Goal: Task Accomplishment & Management: Complete application form

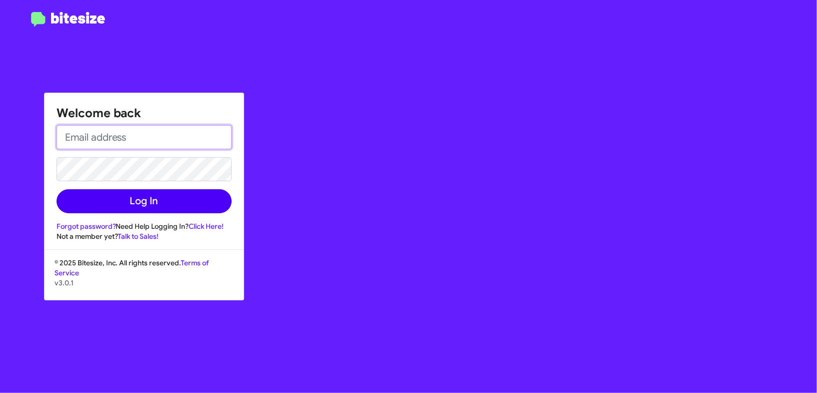
type input "[PERSON_NAME][EMAIL_ADDRESS][DOMAIN_NAME]"
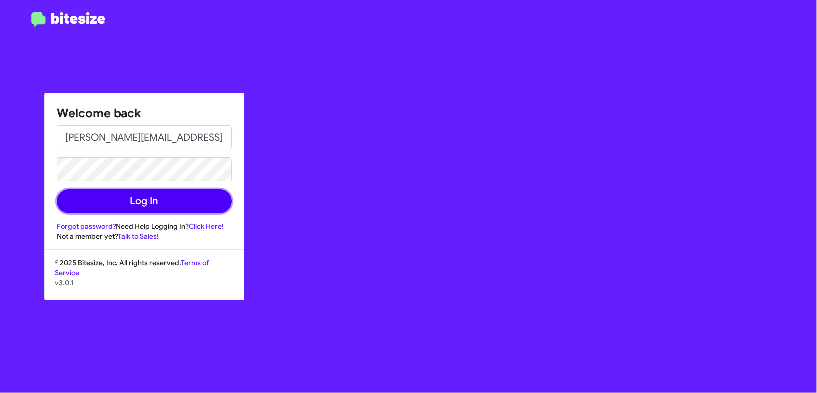
click at [136, 196] on button "Log In" at bounding box center [144, 201] width 175 height 24
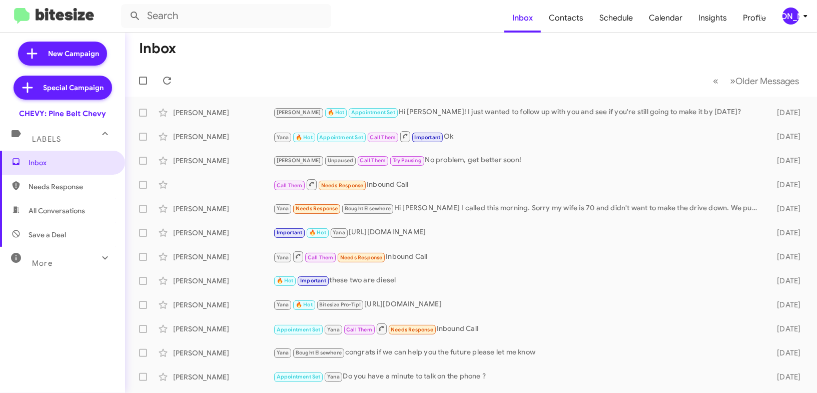
click at [785, 18] on div "[PERSON_NAME]" at bounding box center [791, 16] width 17 height 17
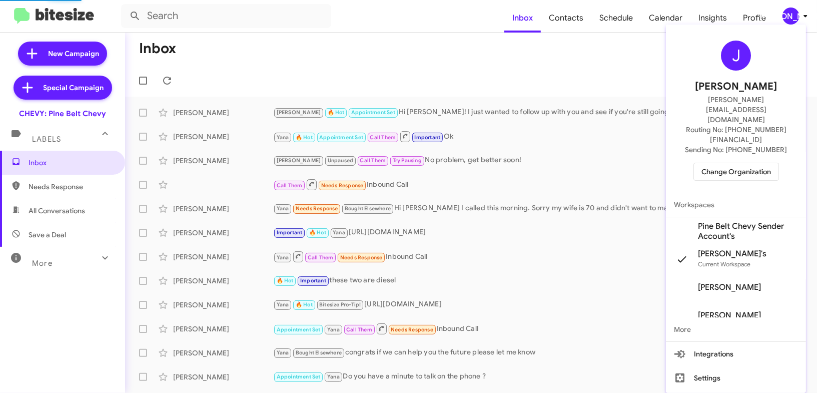
click at [722, 163] on span "Change Organization" at bounding box center [737, 171] width 70 height 17
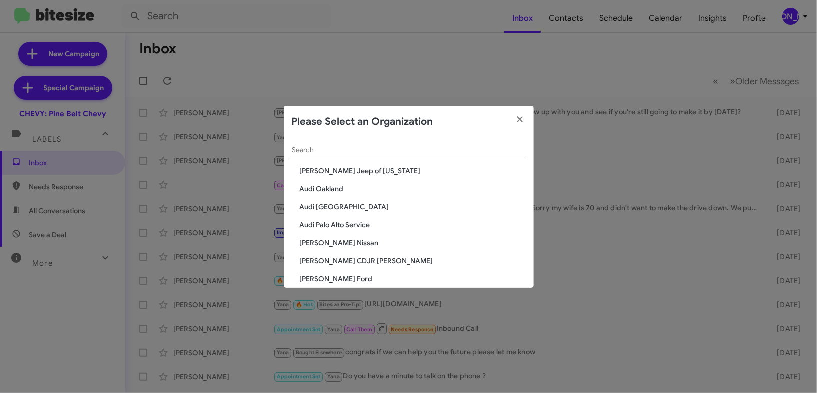
click at [388, 155] on div "Search" at bounding box center [409, 148] width 234 height 20
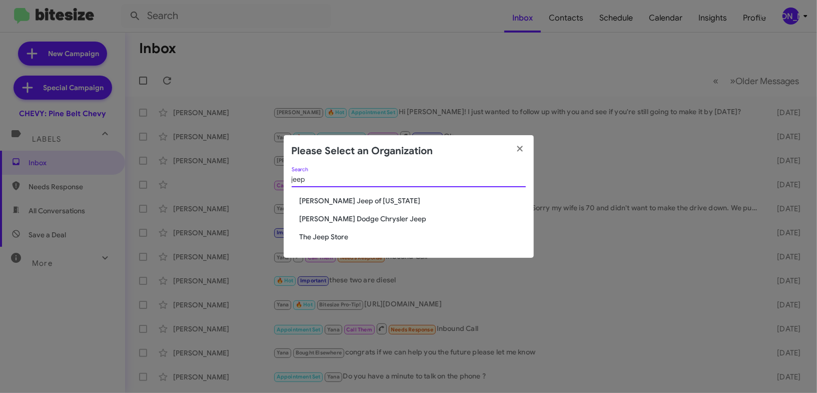
type input "jeep"
click at [336, 236] on span "The Jeep Store" at bounding box center [413, 237] width 226 height 10
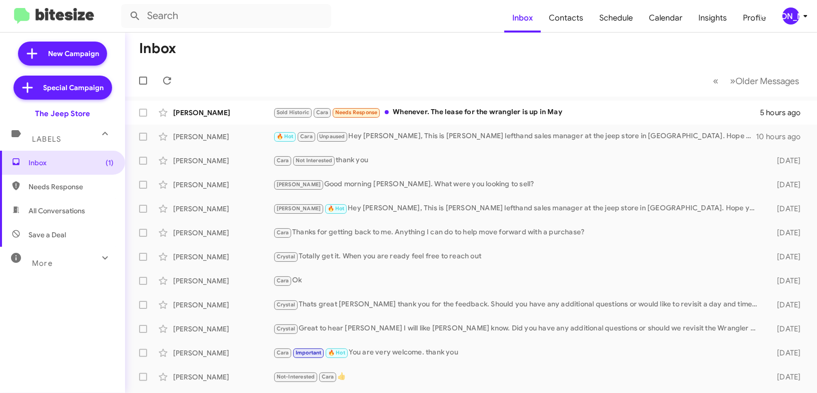
click at [796, 19] on div "[PERSON_NAME]" at bounding box center [791, 16] width 17 height 17
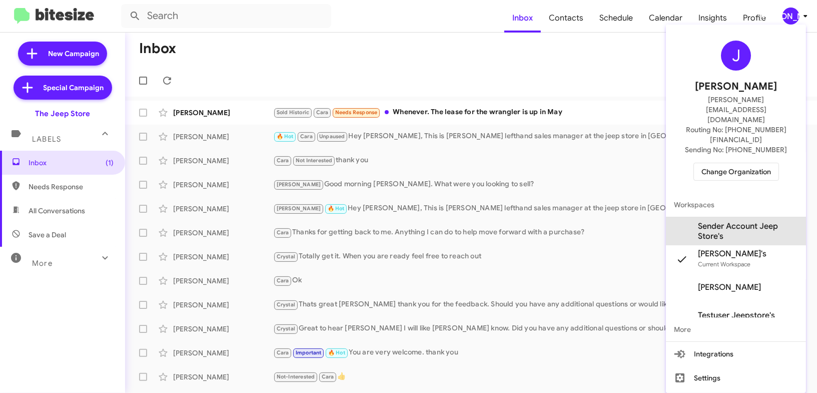
click at [733, 221] on span "Sender Account Jeep Store's" at bounding box center [748, 231] width 100 height 20
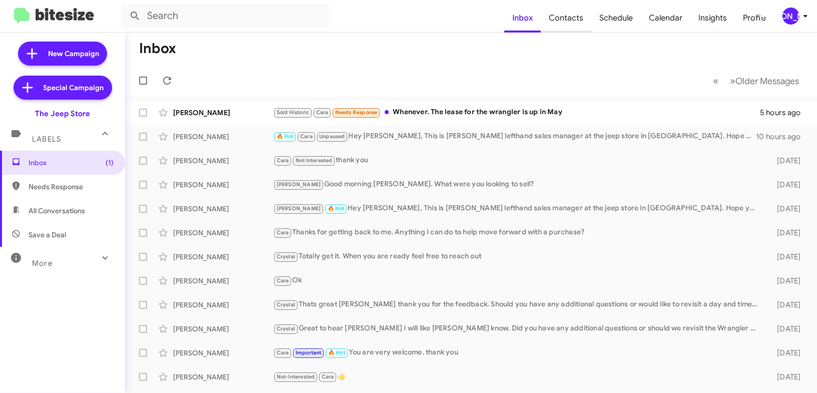
click at [578, 19] on span "Contacts" at bounding box center [566, 18] width 51 height 29
type input "in:groups"
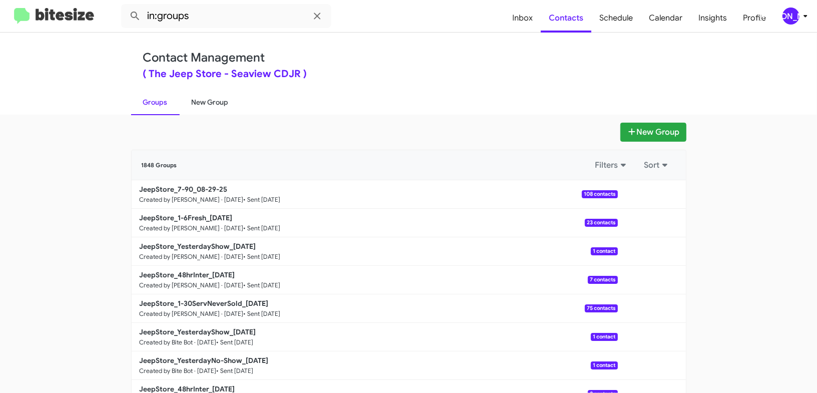
click at [218, 101] on link "New Group" at bounding box center [210, 102] width 61 height 26
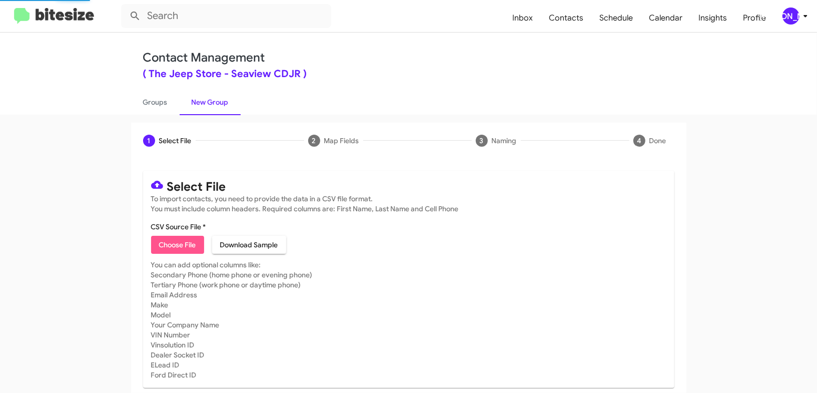
click at [169, 239] on span "Choose File" at bounding box center [177, 245] width 37 height 18
type input "JeepStore_48hrInter_09-02-25"
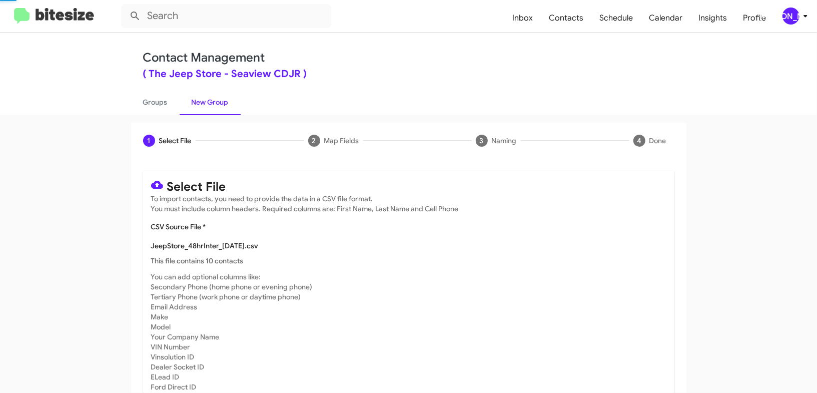
scroll to position [44, 0]
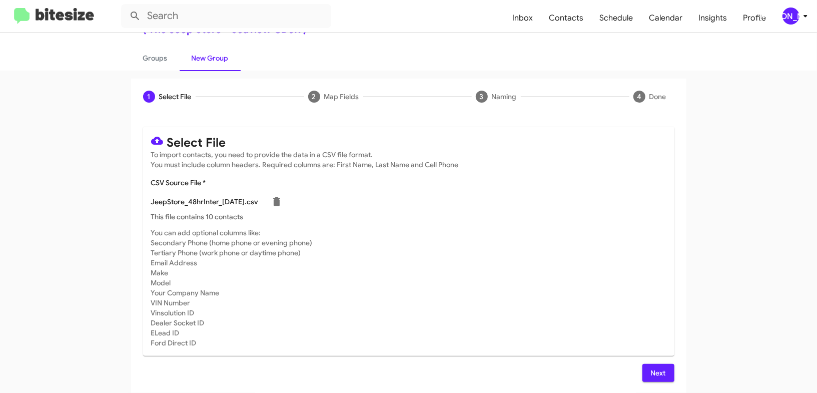
click at [645, 375] on button "Next" at bounding box center [658, 373] width 32 height 18
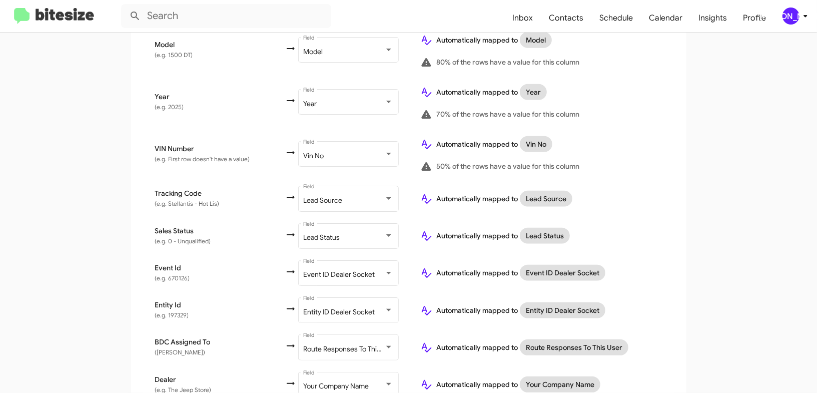
scroll to position [607, 0]
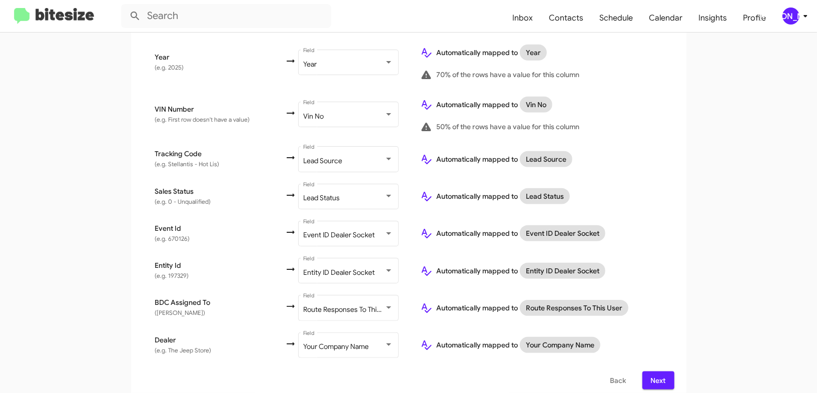
click at [661, 374] on span "Next" at bounding box center [658, 380] width 16 height 18
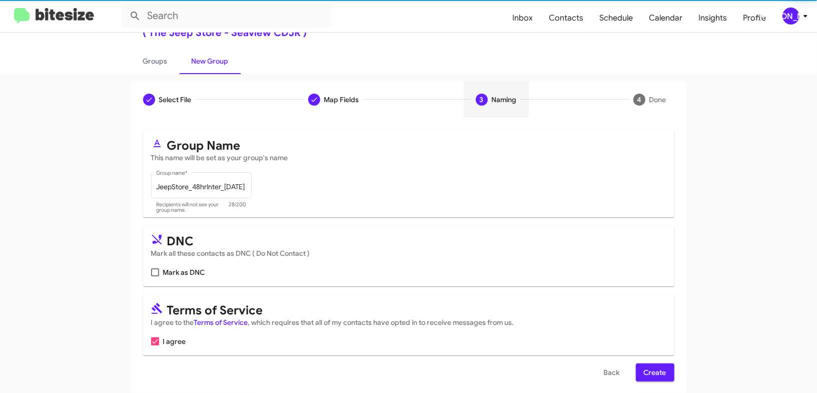
scroll to position [49, 0]
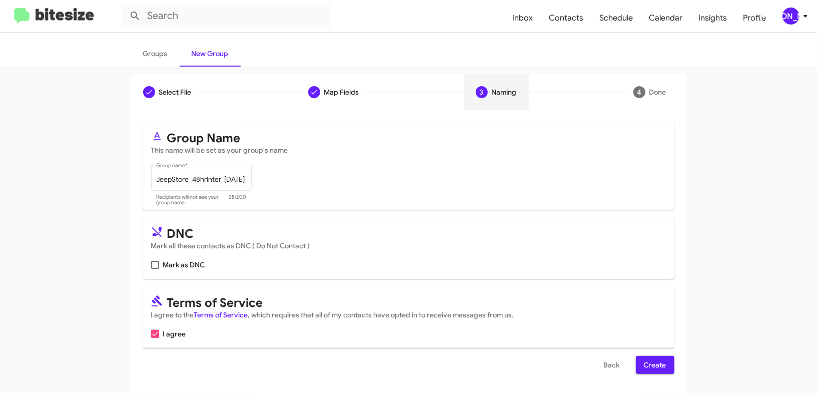
click at [651, 364] on span "Create" at bounding box center [655, 365] width 23 height 18
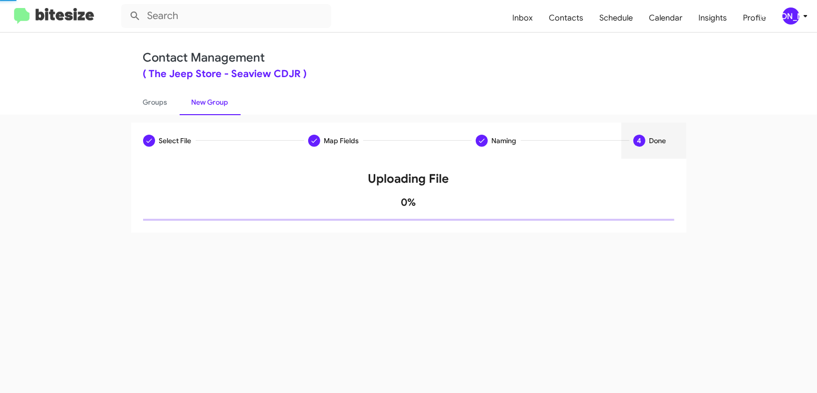
scroll to position [0, 0]
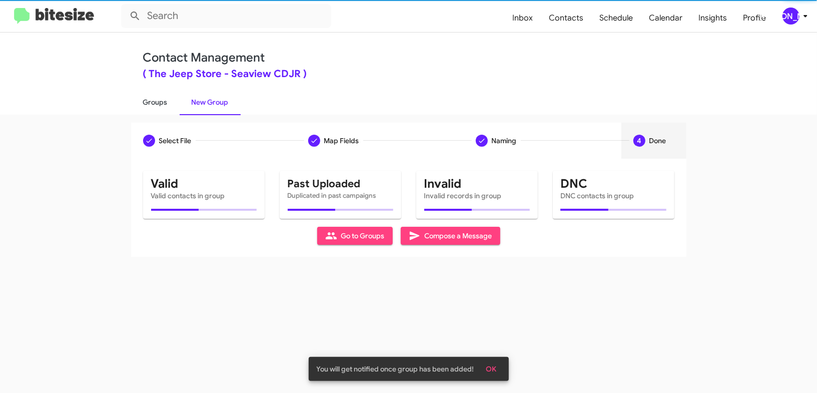
click at [178, 110] on link "Groups" at bounding box center [155, 102] width 49 height 26
type input "in:groups"
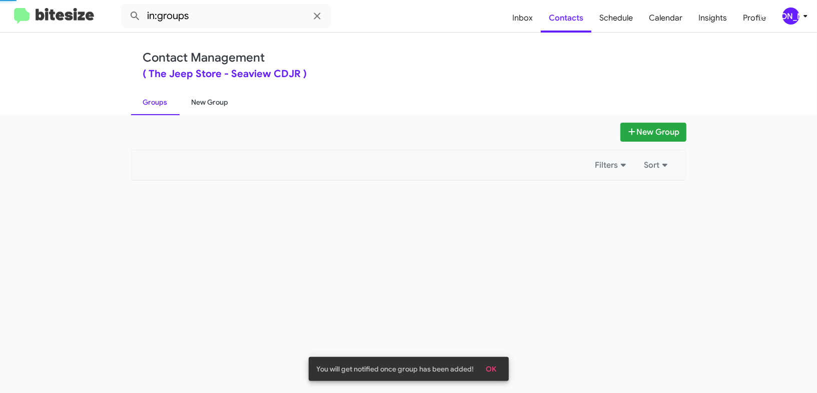
click at [222, 114] on link "New Group" at bounding box center [210, 102] width 61 height 26
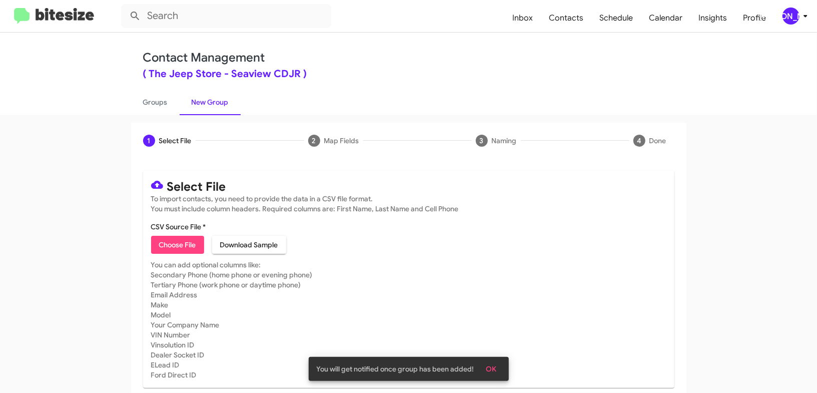
click at [189, 240] on span "Choose File" at bounding box center [177, 245] width 37 height 18
type input "JeepStore_YesterdayShow_09-02-25"
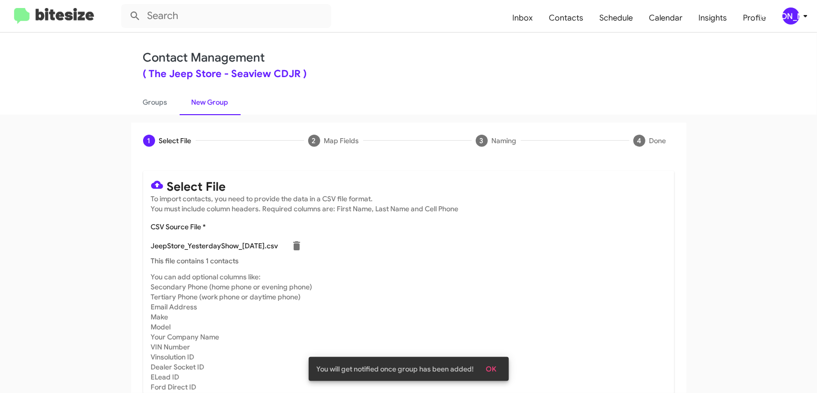
scroll to position [44, 0]
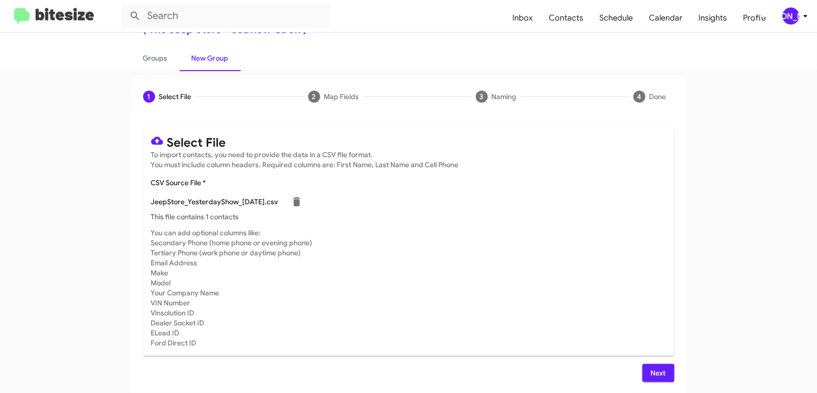
click at [654, 372] on span "Next" at bounding box center [658, 373] width 16 height 18
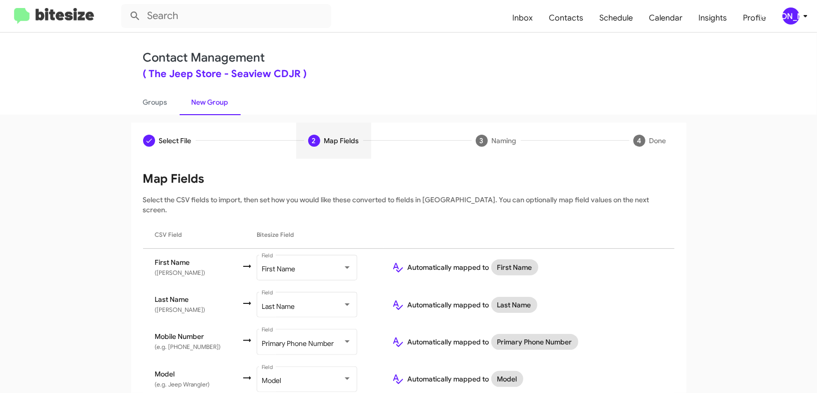
scroll to position [108, 0]
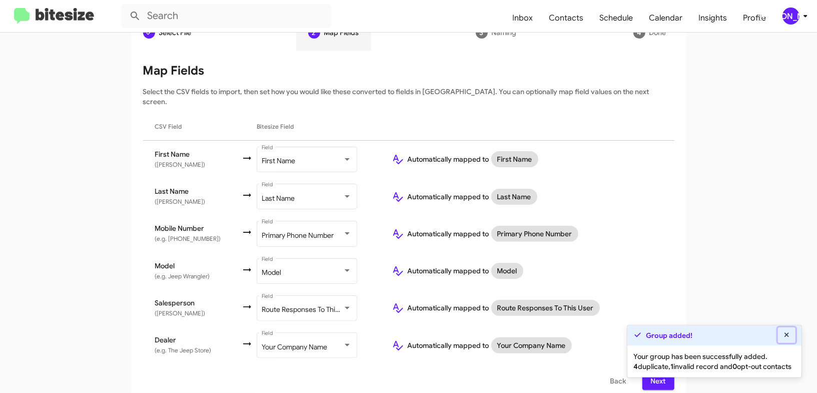
click at [794, 327] on button at bounding box center [787, 335] width 18 height 16
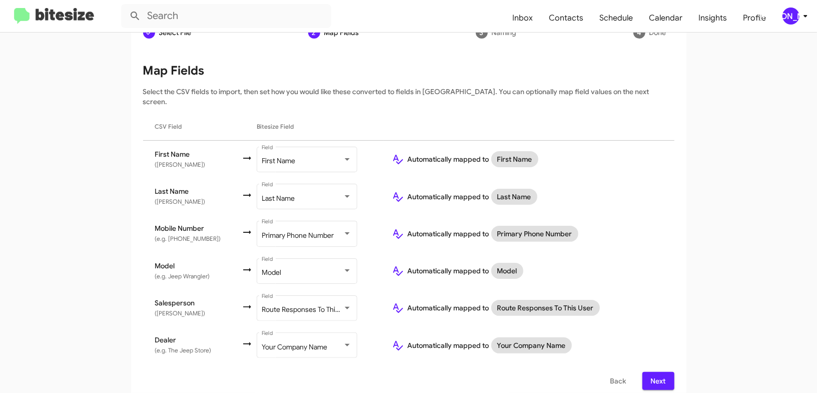
click at [649, 372] on button "Next" at bounding box center [658, 381] width 32 height 18
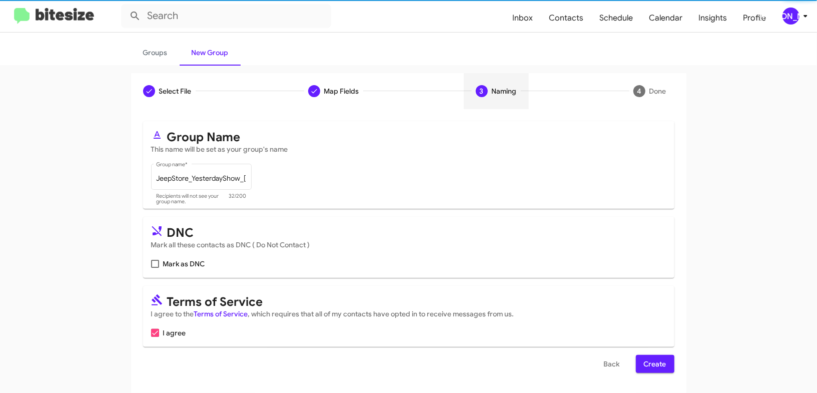
scroll to position [49, 0]
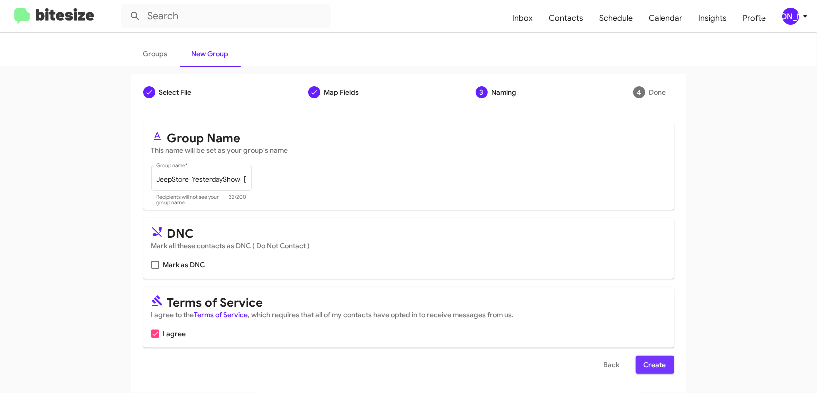
click at [652, 363] on span "Create" at bounding box center [655, 365] width 23 height 18
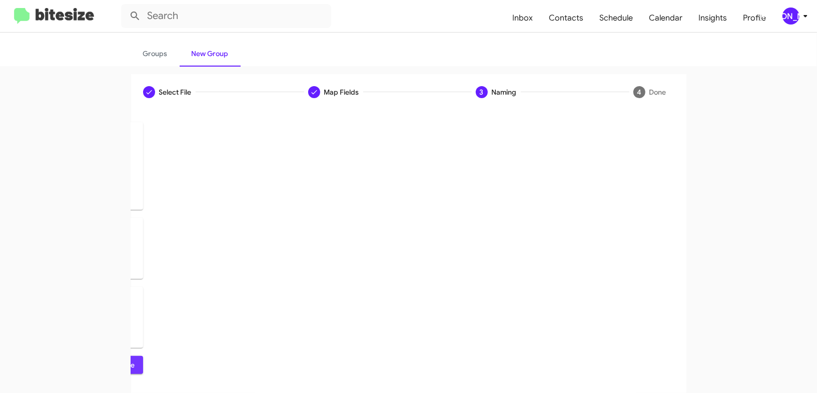
scroll to position [0, 0]
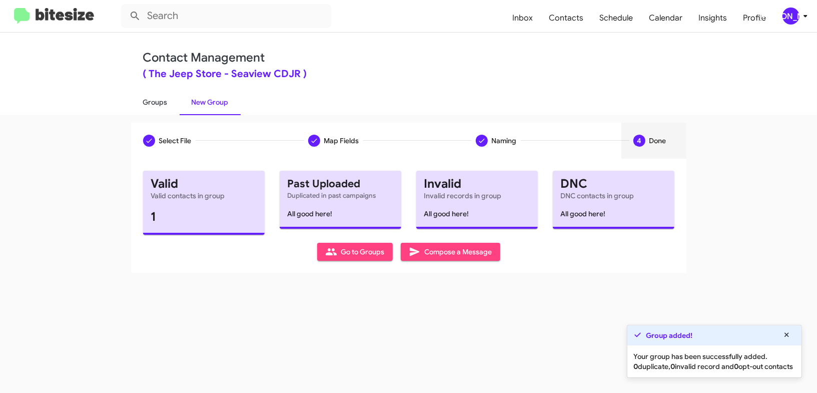
click at [150, 99] on link "Groups" at bounding box center [155, 102] width 49 height 26
type input "in:groups"
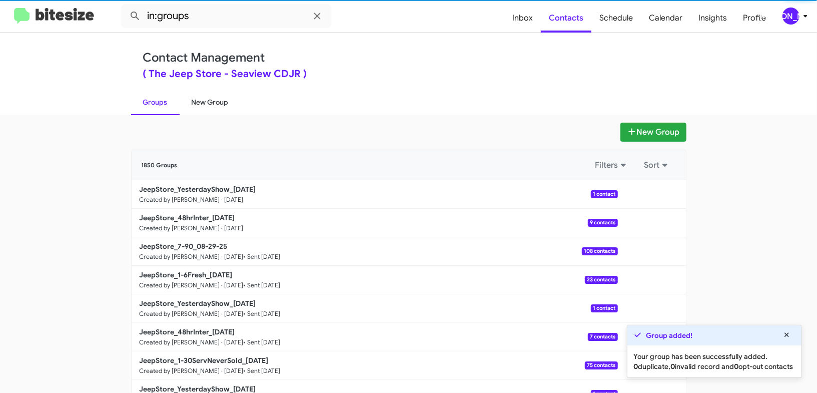
click at [190, 103] on link "New Group" at bounding box center [210, 102] width 61 height 26
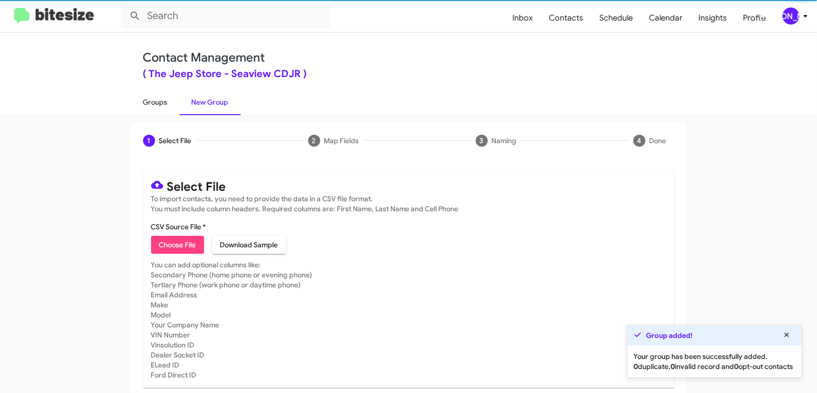
click at [163, 103] on link "Groups" at bounding box center [155, 102] width 49 height 26
type input "in:groups"
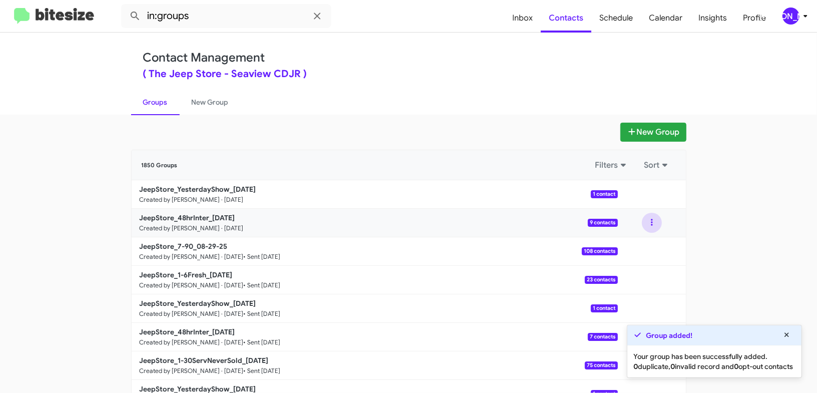
click at [656, 226] on button at bounding box center [652, 223] width 20 height 20
click at [634, 249] on button "View contacts" at bounding box center [622, 250] width 80 height 24
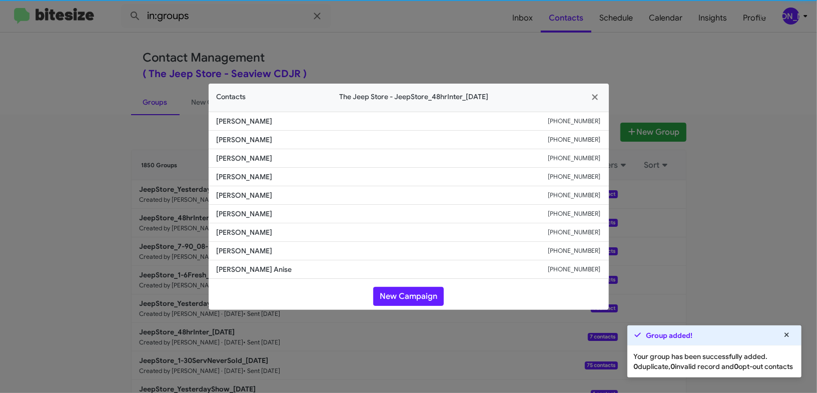
click at [254, 203] on li "James Jones +18628007273" at bounding box center [409, 195] width 400 height 19
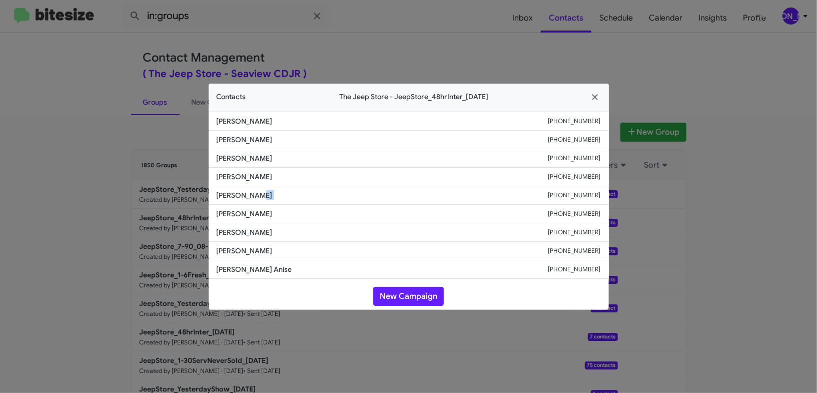
click at [254, 203] on li "James Jones +18628007273" at bounding box center [409, 195] width 400 height 19
copy span "James Jones"
click at [493, 48] on modal-container "Contacts The Jeep Store - JeepStore_48hrInter_09-02-25 Robert Heller +160977498…" at bounding box center [408, 196] width 817 height 393
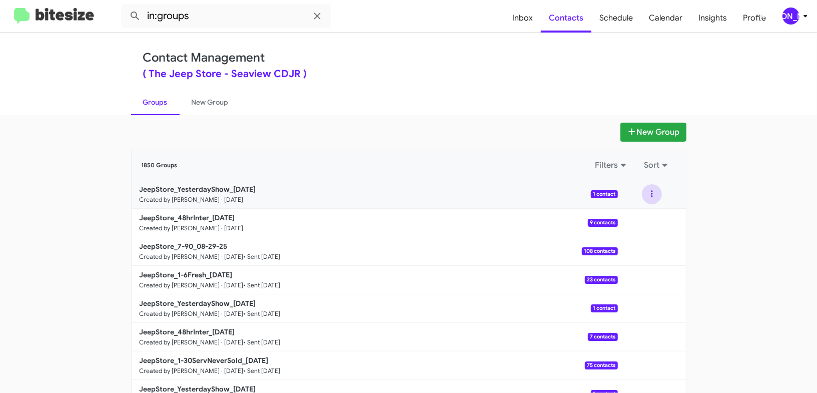
click at [647, 196] on button at bounding box center [652, 194] width 20 height 20
click at [616, 226] on button "View contacts" at bounding box center [622, 221] width 80 height 24
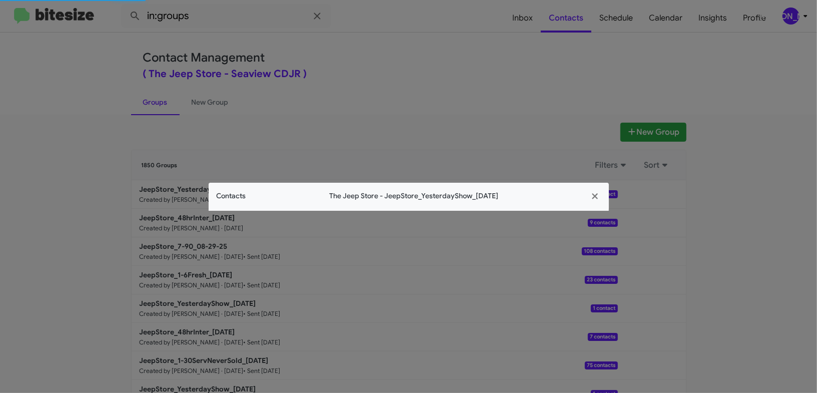
click at [243, 195] on app-contacts-modal "Contacts The Jeep Store - JeepStore_YesterdayShow_09-02-25" at bounding box center [409, 197] width 400 height 28
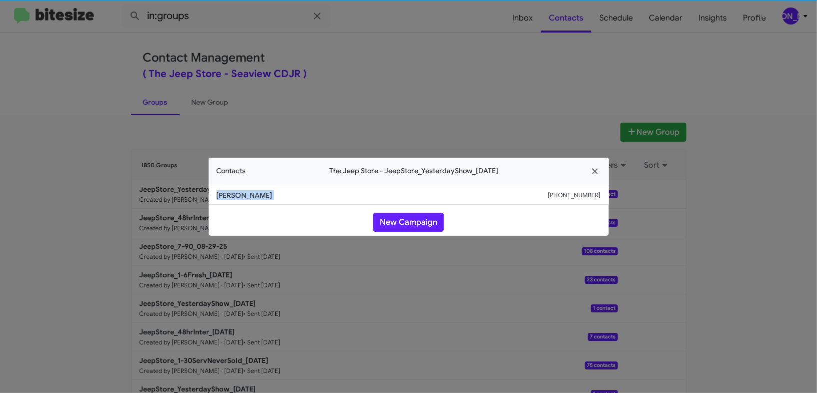
click at [243, 195] on span "Yadira Ortiz Silva" at bounding box center [383, 195] width 332 height 10
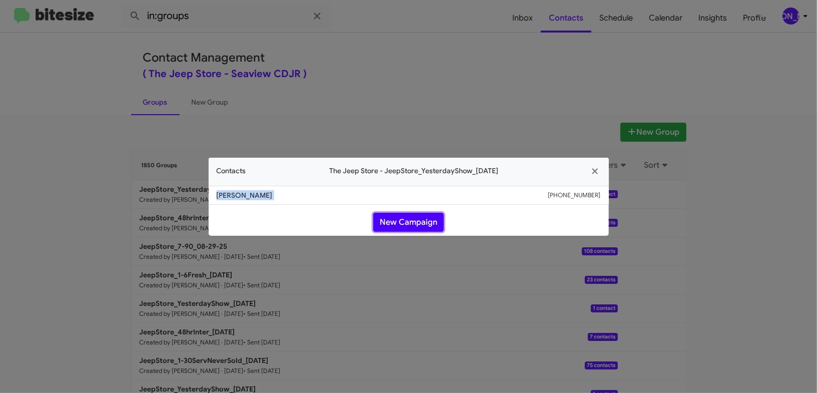
click at [397, 222] on button "New Campaign" at bounding box center [408, 222] width 71 height 19
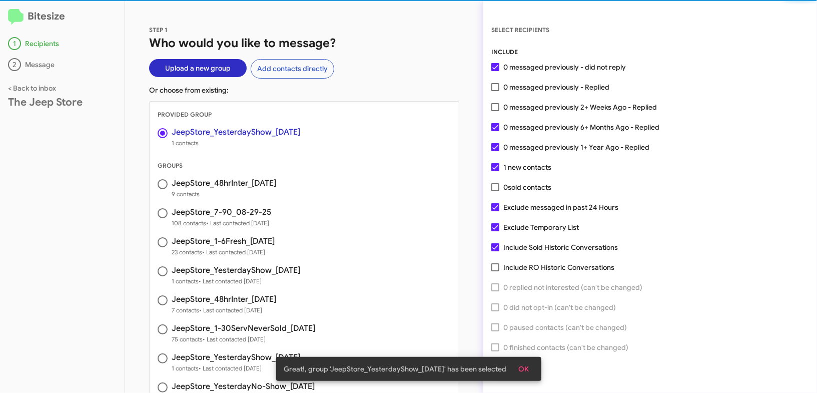
click at [234, 189] on span "9 contacts" at bounding box center [224, 194] width 105 height 10
radio input "false"
radio input "true"
click at [520, 123] on span "1 messaged previously 6+ Months Ago - Replied" at bounding box center [580, 127] width 155 height 12
click at [495, 131] on input "1 messaged previously 6+ Months Ago - Replied" at bounding box center [495, 131] width 1 height 1
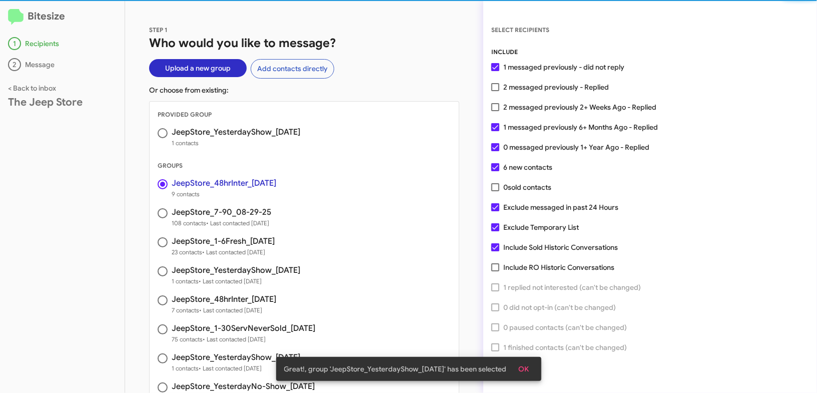
checkbox input "false"
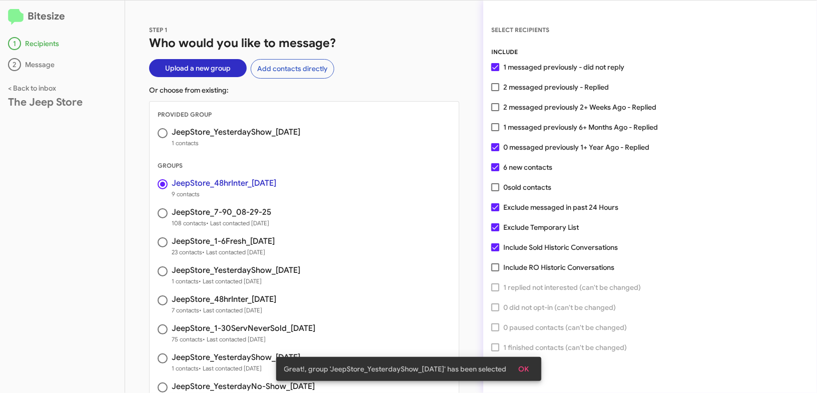
click at [518, 145] on span "0 messaged previously 1+ Year Ago - Replied" at bounding box center [576, 147] width 146 height 12
click at [495, 151] on input "0 messaged previously 1+ Year Ago - Replied" at bounding box center [495, 151] width 1 height 1
checkbox input "false"
click at [526, 366] on span "OK" at bounding box center [524, 369] width 11 height 18
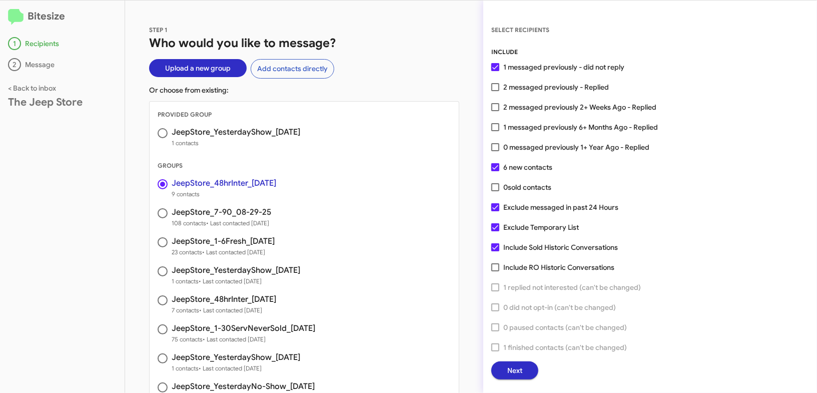
click at [517, 374] on span "Next" at bounding box center [514, 370] width 15 height 18
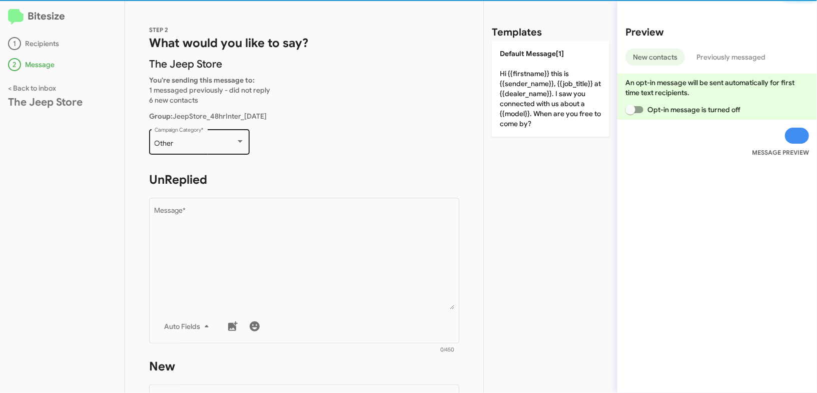
click at [221, 139] on div "Other Campaign Category *" at bounding box center [200, 141] width 90 height 28
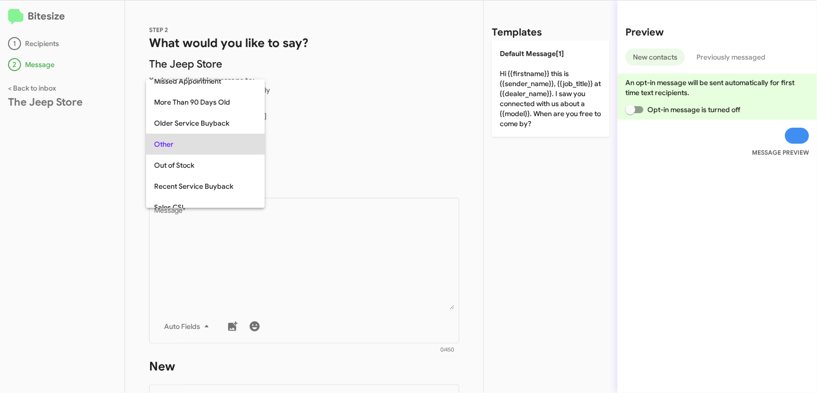
scroll to position [376, 0]
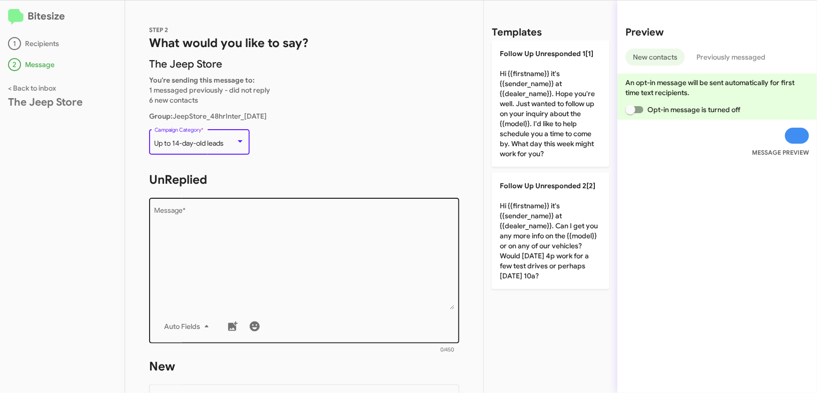
click at [253, 228] on textarea "Message *" at bounding box center [305, 258] width 300 height 102
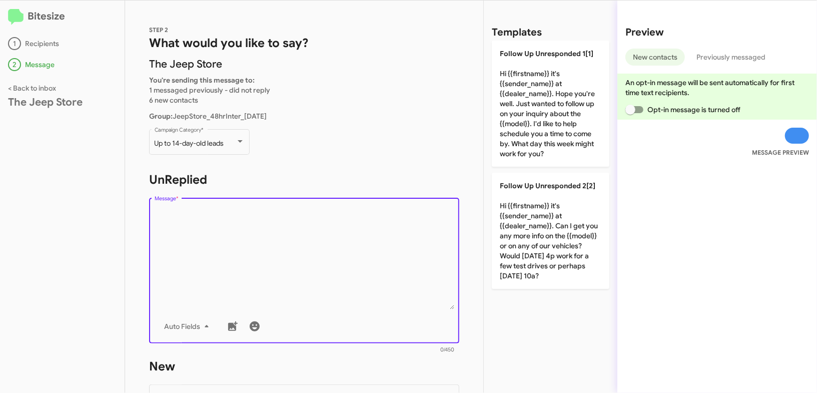
paste textarea ""Hi {{firstname}} this is {{sender_name}}, {{job_title}} at {{dealer_name}}. Ho…"
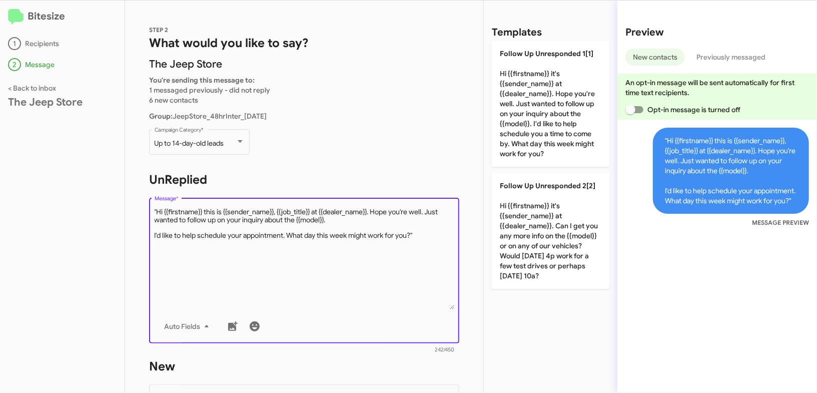
type textarea ""Hi {{firstname}} this is {{sender_name}}, {{job_title}} at {{dealer_name}}. Ho…"
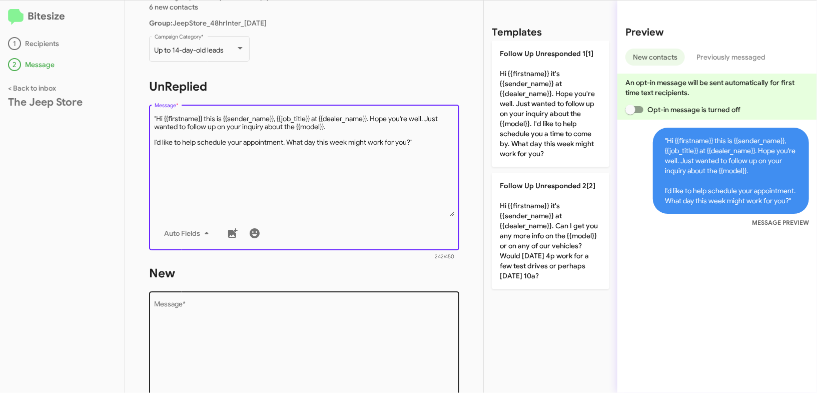
click at [326, 309] on textarea "Message *" at bounding box center [305, 352] width 300 height 102
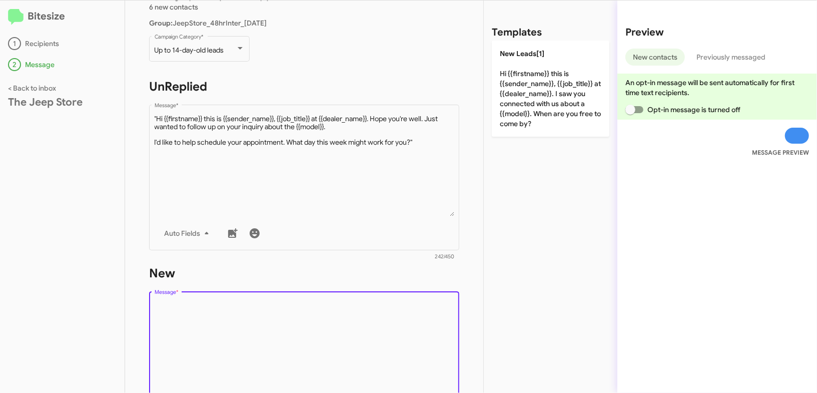
paste textarea "Hi {{firstname}} this is {{sender_name}}, {{job_title}} at {{dealer_name}}. I s…"
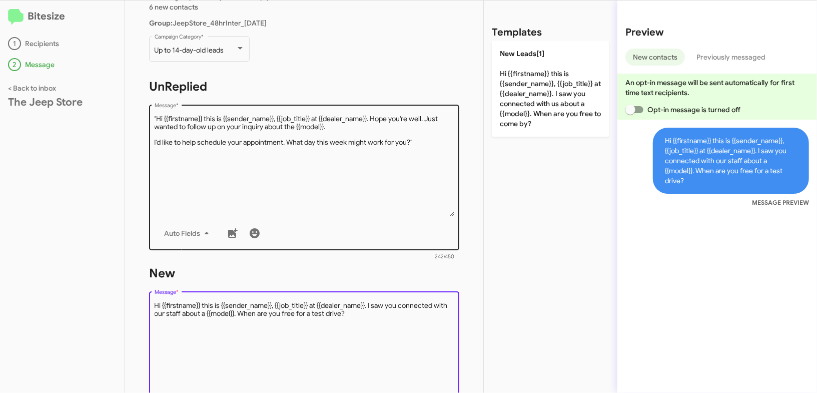
type textarea "Hi {{firstname}} this is {{sender_name}}, {{job_title}} at {{dealer_name}}. I s…"
click at [368, 167] on textarea "Message *" at bounding box center [305, 165] width 300 height 102
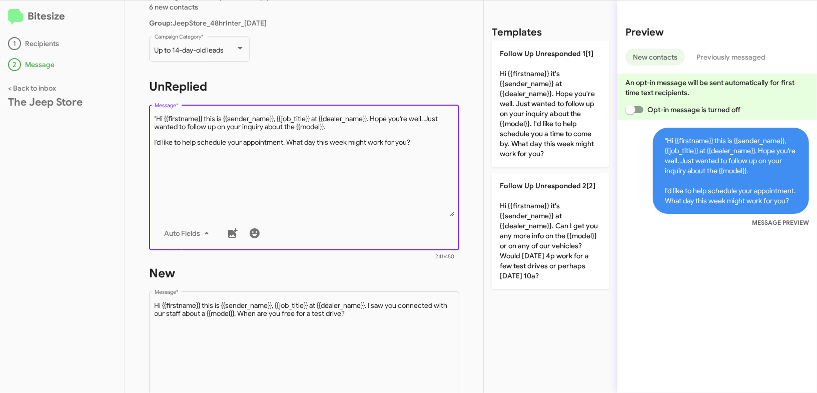
click at [156, 117] on textarea "Message *" at bounding box center [305, 165] width 300 height 102
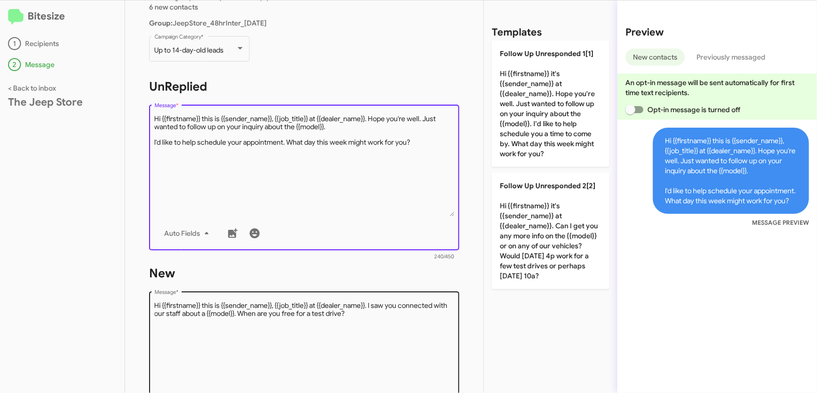
type textarea "Hi {{firstname}} this is {{sender_name}}, {{job_title}} at {{dealer_name}}. Hop…"
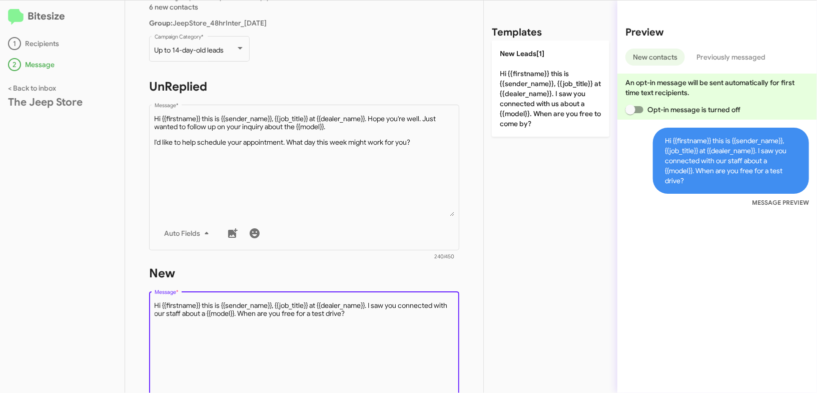
click at [303, 332] on textarea "Message *" at bounding box center [305, 352] width 300 height 102
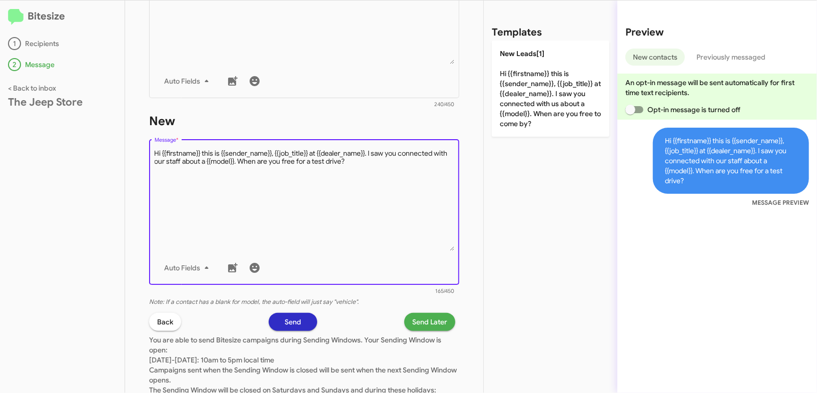
scroll to position [288, 0]
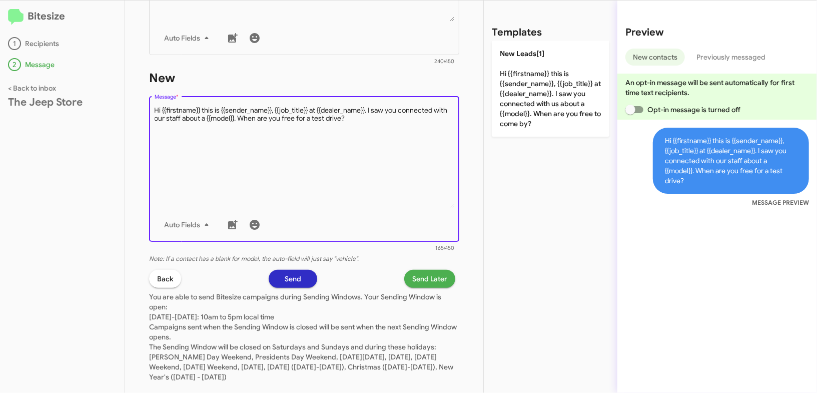
click at [444, 277] on span "Send Later" at bounding box center [429, 279] width 35 height 18
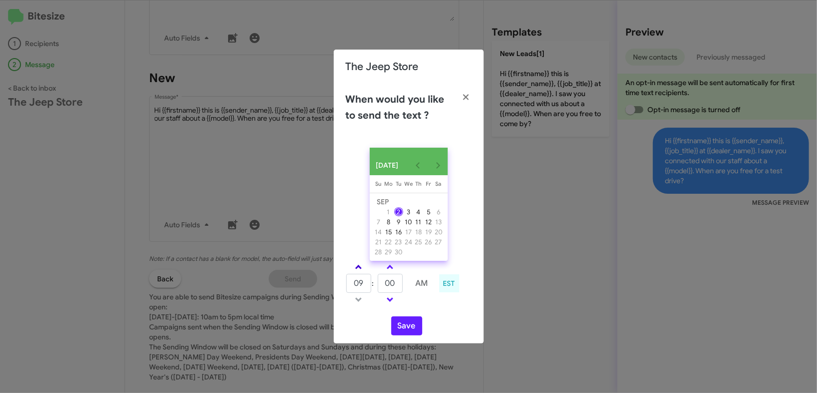
click at [364, 268] on link at bounding box center [359, 267] width 18 height 12
type input "10"
click at [410, 330] on button "Save" at bounding box center [406, 325] width 31 height 19
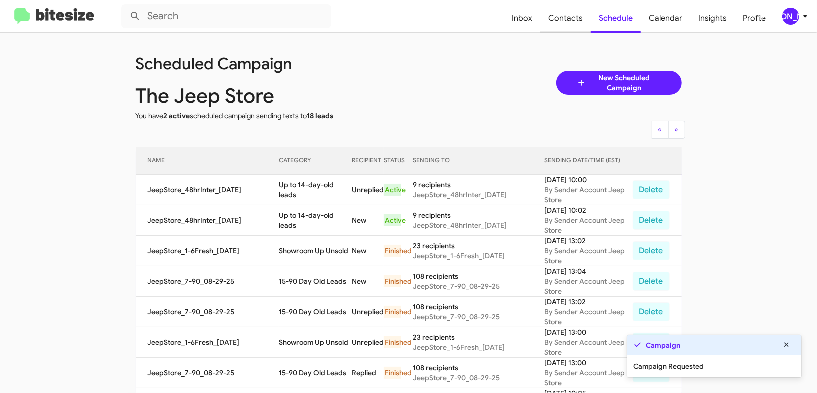
click at [573, 11] on span "Contacts" at bounding box center [565, 18] width 51 height 29
type input "in:groups"
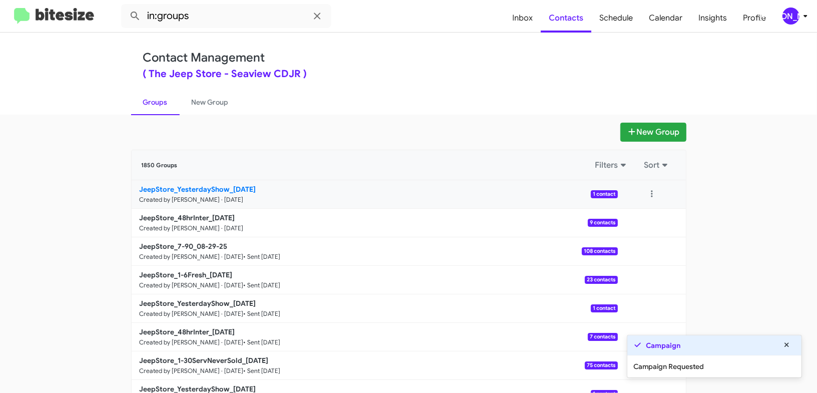
click at [221, 189] on b "JeepStore_YesterdayShow_09-02-25" at bounding box center [198, 189] width 117 height 9
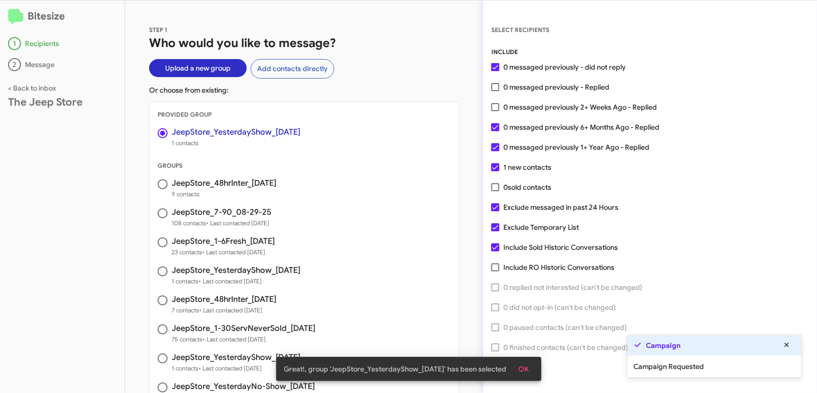
click at [523, 366] on span "OK" at bounding box center [524, 369] width 11 height 18
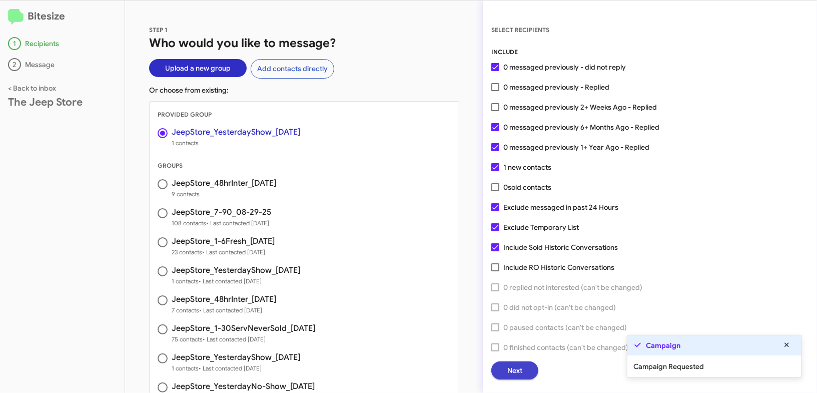
click at [503, 376] on button "Next" at bounding box center [514, 370] width 47 height 18
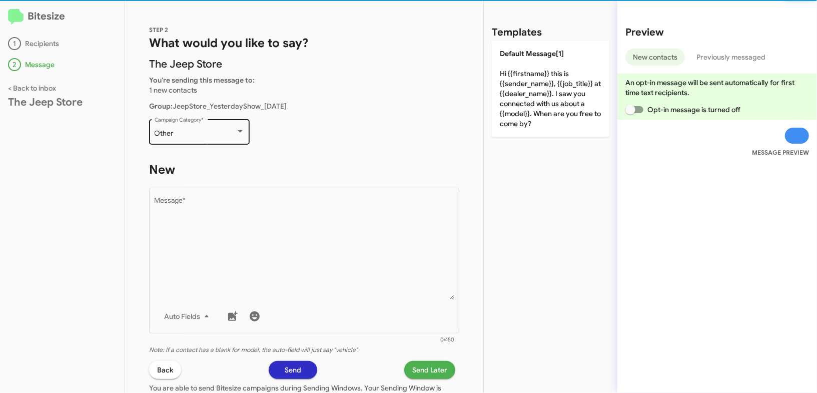
click at [203, 133] on div "Other" at bounding box center [195, 134] width 81 height 8
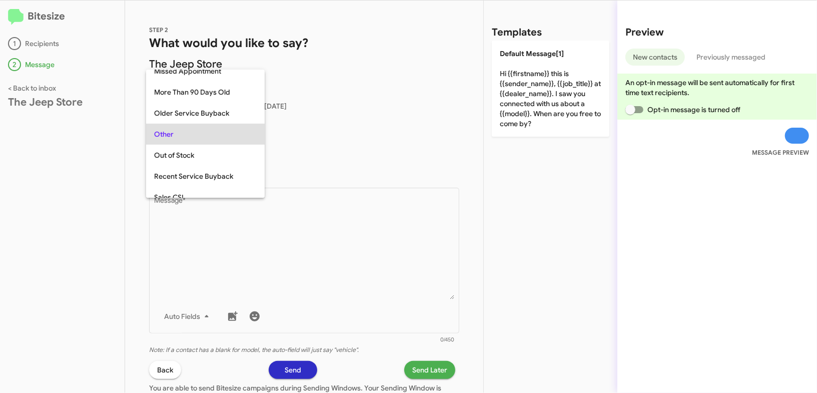
scroll to position [271, 0]
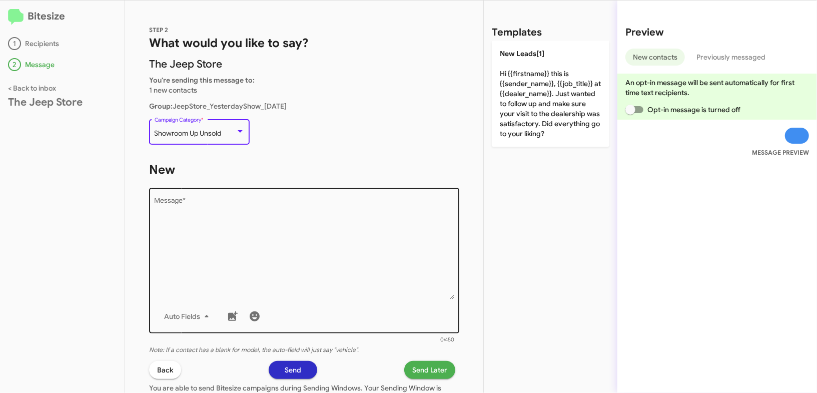
click at [276, 252] on textarea "Message *" at bounding box center [305, 248] width 300 height 102
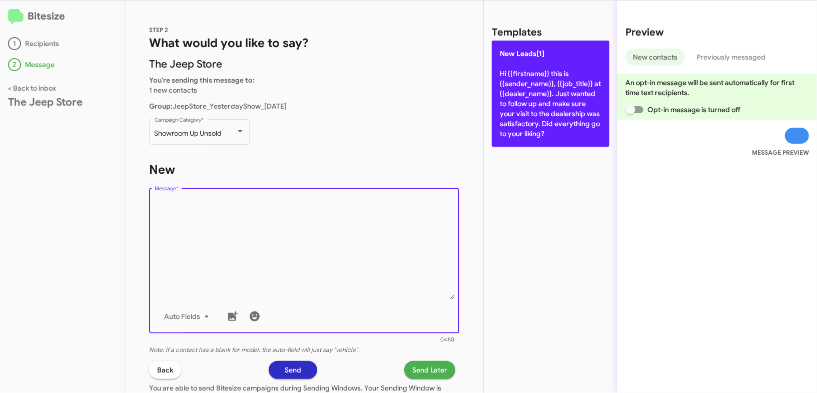
click at [542, 89] on p "New Leads[1] Hi {{firstname}} this is {{sender_name}}, {{job_title}} at {{deale…" at bounding box center [551, 94] width 118 height 106
type textarea "Hi {{firstname}} this is {{sender_name}}, {{job_title}} at {{dealer_name}}. Jus…"
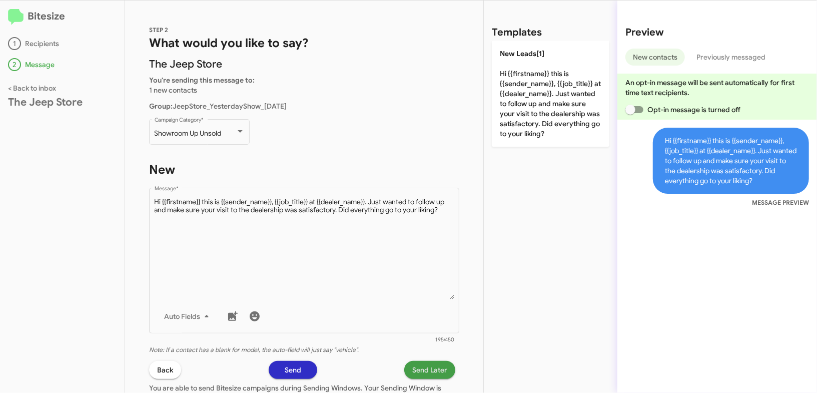
click at [436, 377] on span "Send Later" at bounding box center [429, 370] width 35 height 18
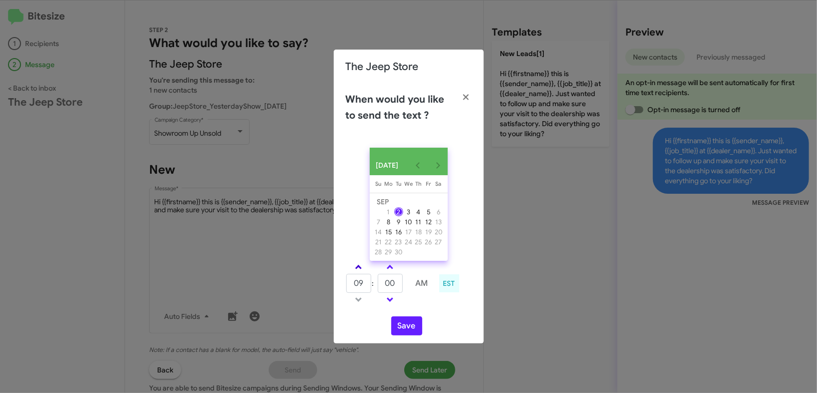
click at [355, 269] on link at bounding box center [359, 267] width 18 height 12
type input "10"
click at [393, 271] on span at bounding box center [390, 268] width 7 height 7
type input "05"
click at [403, 328] on button "Save" at bounding box center [406, 325] width 31 height 19
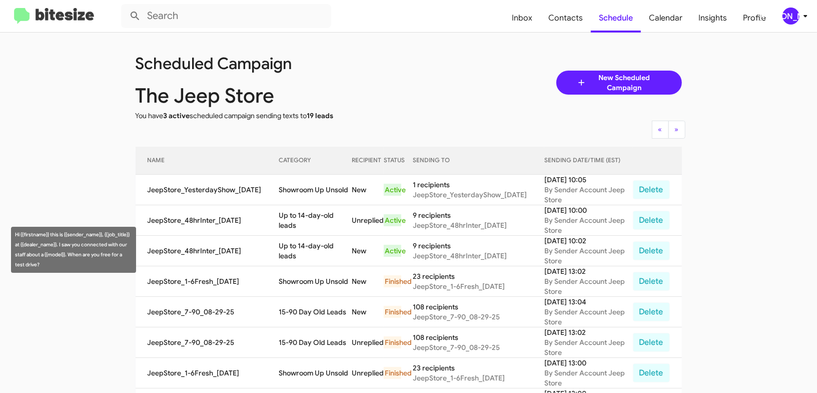
click at [309, 248] on td "Up to 14-day-old leads" at bounding box center [315, 251] width 73 height 31
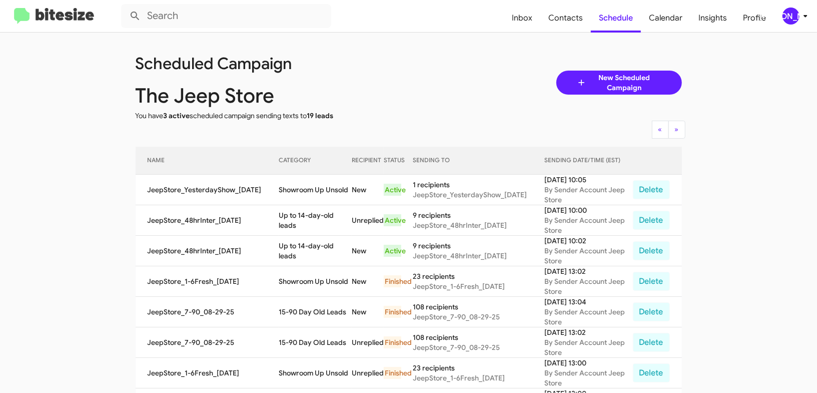
click at [309, 248] on td "Up to 14-day-old leads" at bounding box center [315, 251] width 73 height 31
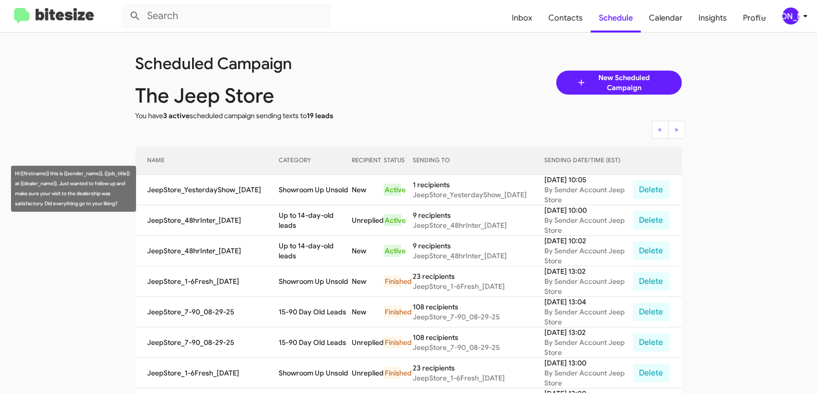
click at [324, 181] on td "Showroom Up Unsold" at bounding box center [315, 190] width 73 height 31
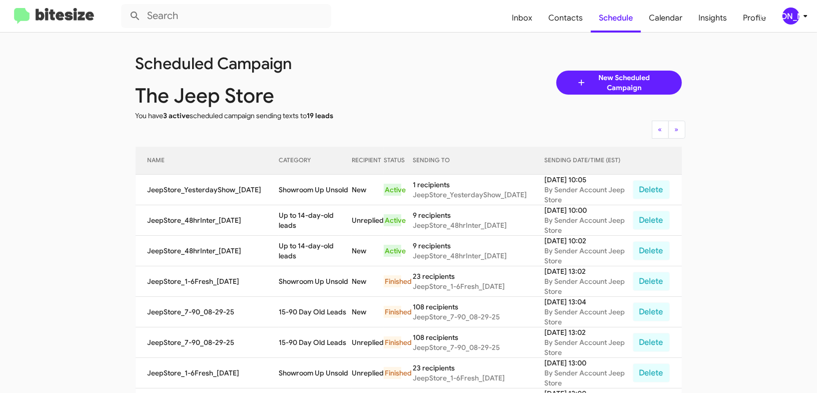
click at [324, 181] on td "Showroom Up Unsold" at bounding box center [315, 190] width 73 height 31
copy td "Showroom Up Unsold"
click at [789, 14] on div "[PERSON_NAME]" at bounding box center [791, 16] width 17 height 17
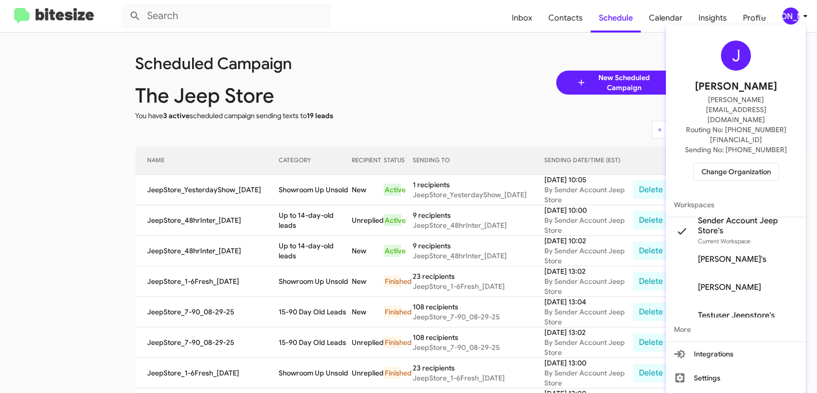
click at [712, 163] on span "Change Organization" at bounding box center [737, 171] width 70 height 17
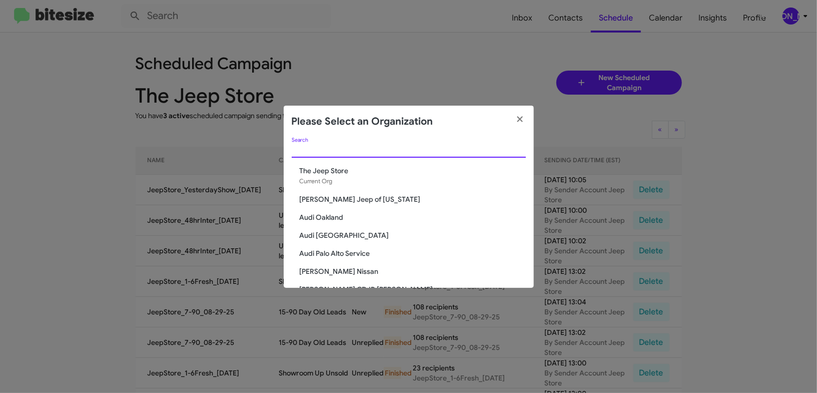
click at [394, 147] on input "Search" at bounding box center [409, 150] width 234 height 8
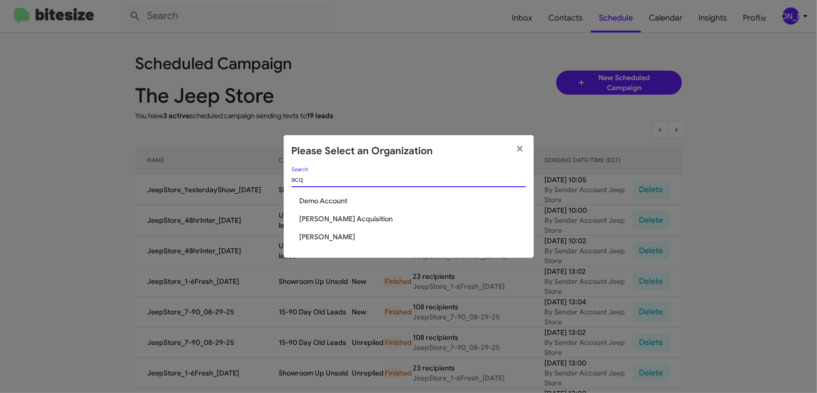
type input "acq"
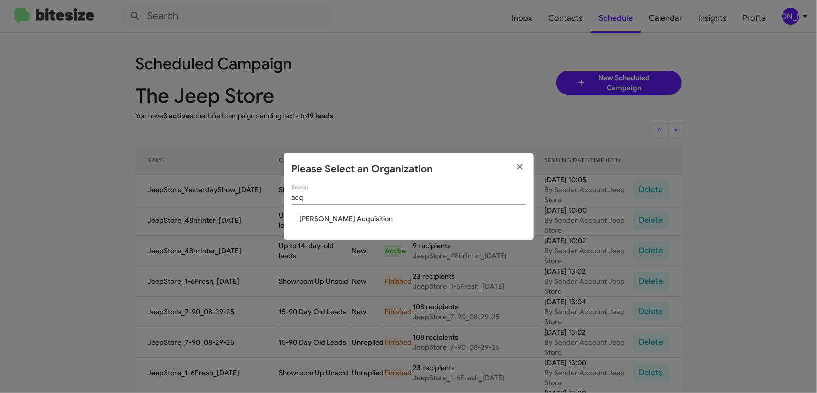
click at [308, 217] on span "[PERSON_NAME] Acquisition" at bounding box center [413, 219] width 226 height 10
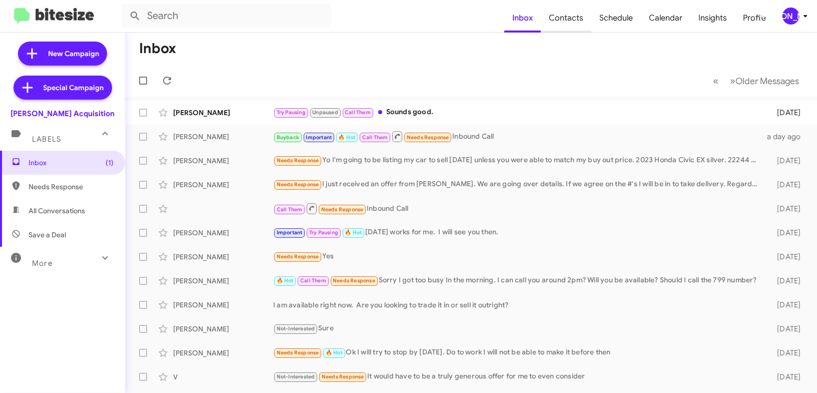
click at [571, 12] on span "Contacts" at bounding box center [566, 18] width 51 height 29
type input "in:groups"
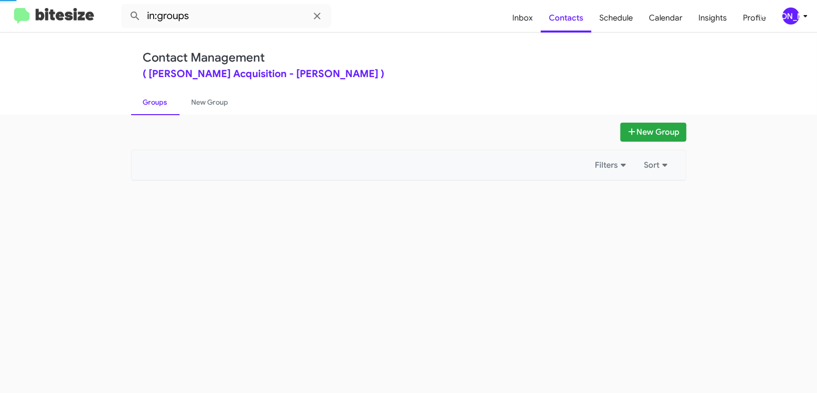
click at [785, 25] on mat-toolbar "in:groups Inbox Contacts Schedule Calendar Insights Profile JA" at bounding box center [408, 16] width 817 height 32
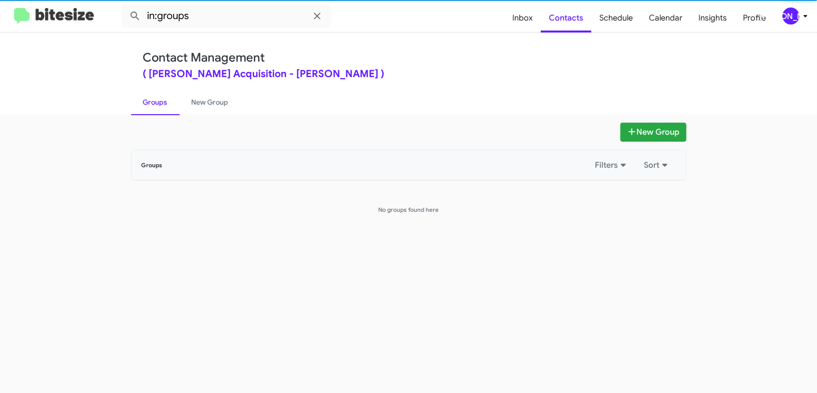
click at [797, 22] on div "[PERSON_NAME]" at bounding box center [791, 16] width 17 height 17
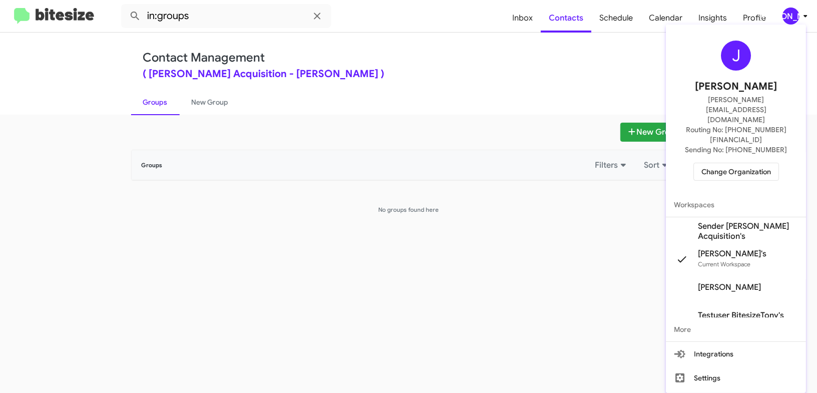
click at [797, 22] on div at bounding box center [408, 196] width 817 height 393
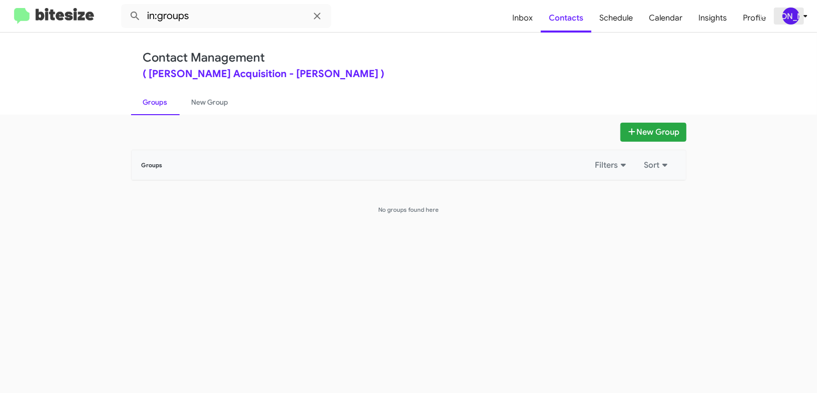
click at [797, 22] on div "[PERSON_NAME]" at bounding box center [791, 16] width 17 height 17
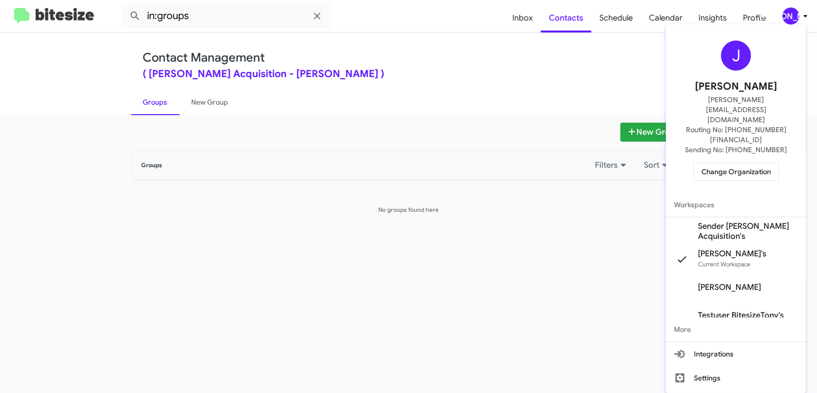
click at [722, 221] on span "Sender Tony Honda Acquisition's" at bounding box center [748, 231] width 100 height 20
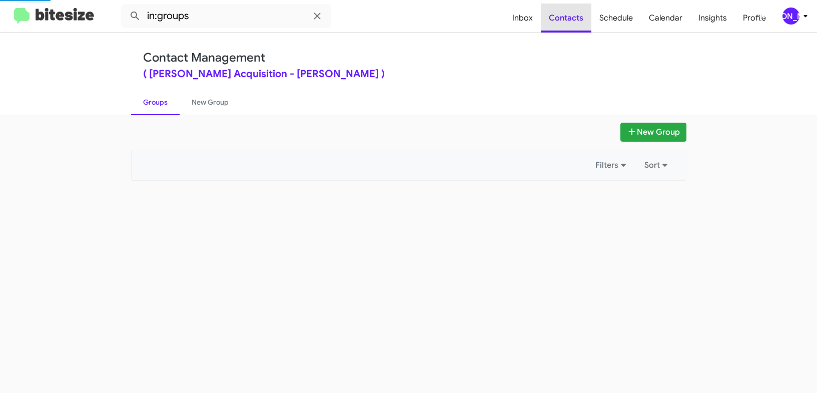
click at [567, 15] on span "Contacts" at bounding box center [566, 18] width 51 height 29
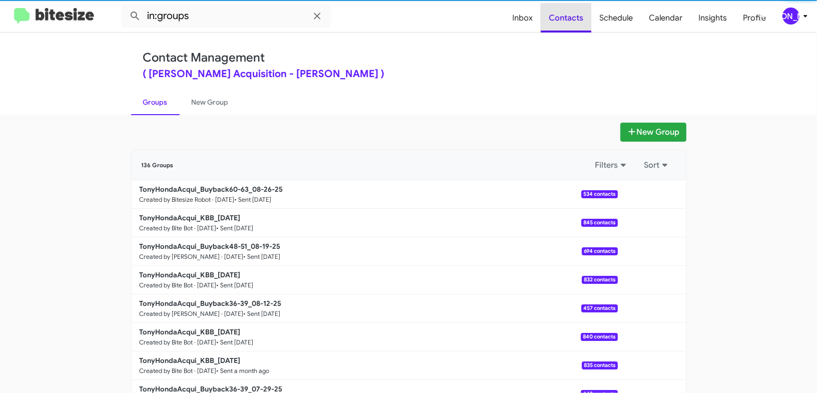
click at [567, 15] on span "Contacts" at bounding box center [566, 18] width 51 height 29
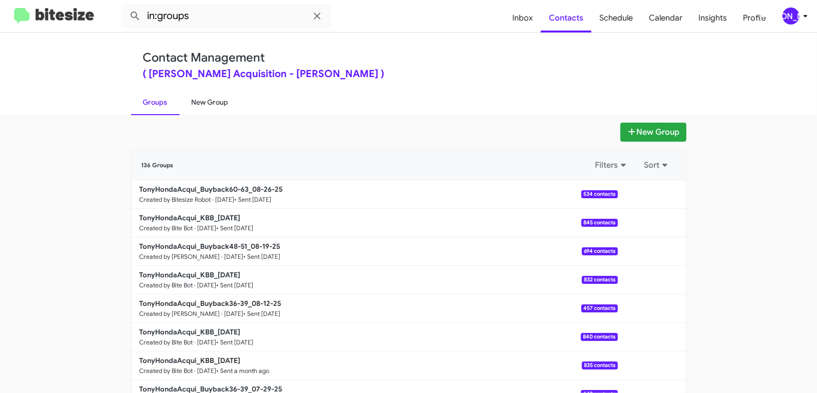
click at [225, 93] on link "New Group" at bounding box center [210, 102] width 61 height 26
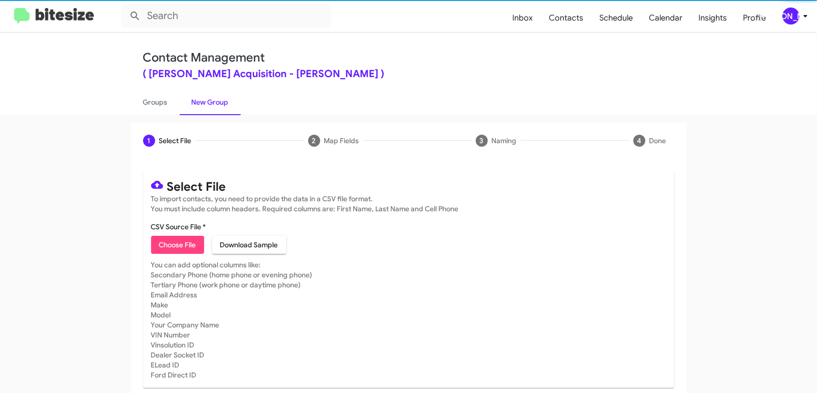
click at [187, 245] on span "Choose File" at bounding box center [177, 245] width 37 height 18
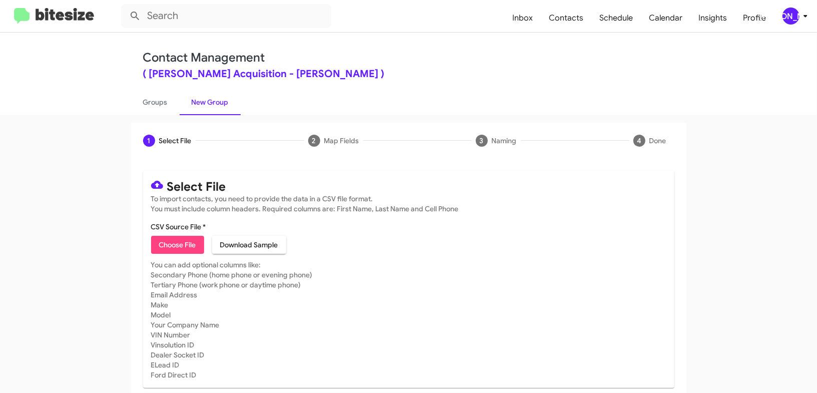
type input "TonyHondaAcqui_KBB_[DATE]"
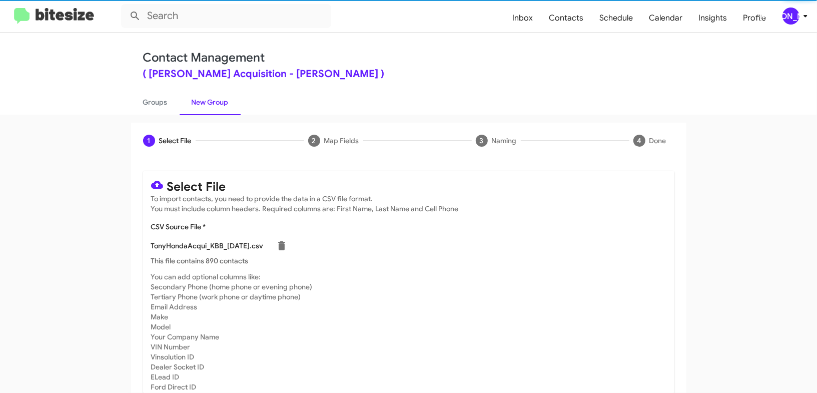
scroll to position [44, 0]
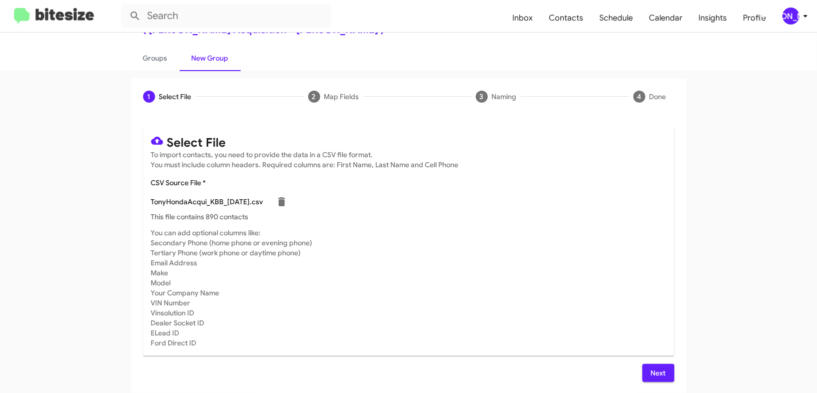
click at [664, 369] on span "Next" at bounding box center [658, 373] width 16 height 18
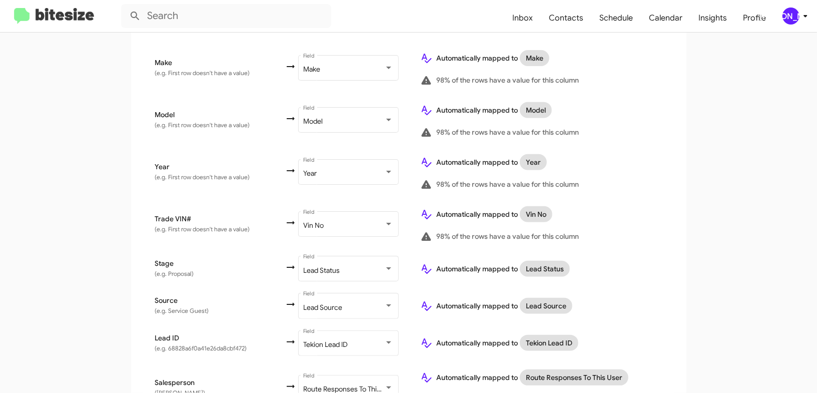
scroll to position [547, 0]
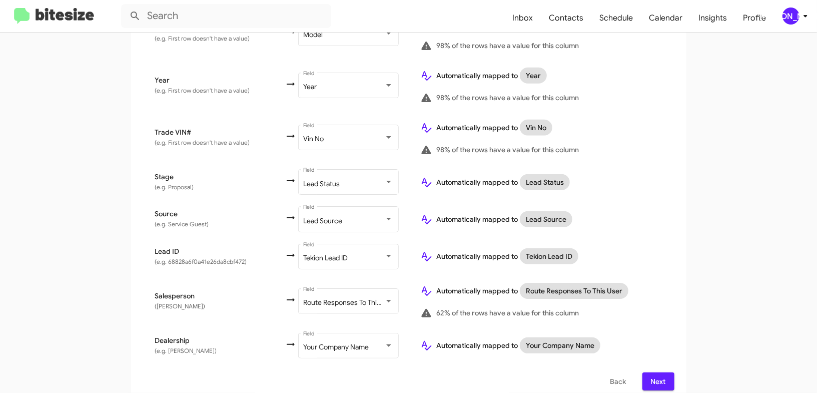
click at [660, 372] on span "Next" at bounding box center [658, 381] width 16 height 18
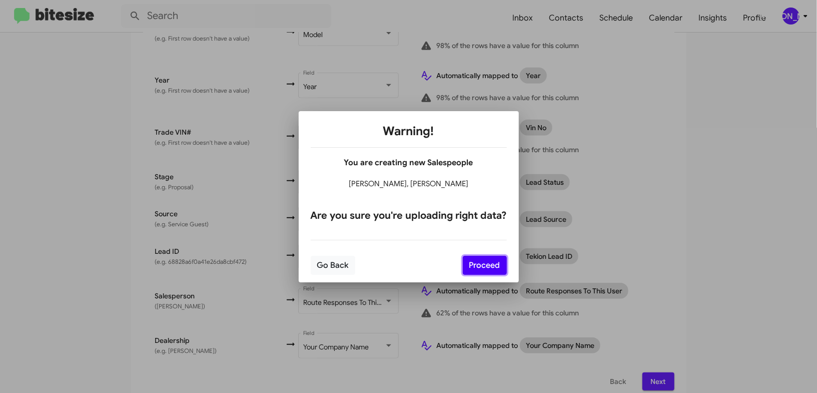
click at [486, 264] on button "Proceed" at bounding box center [485, 265] width 44 height 19
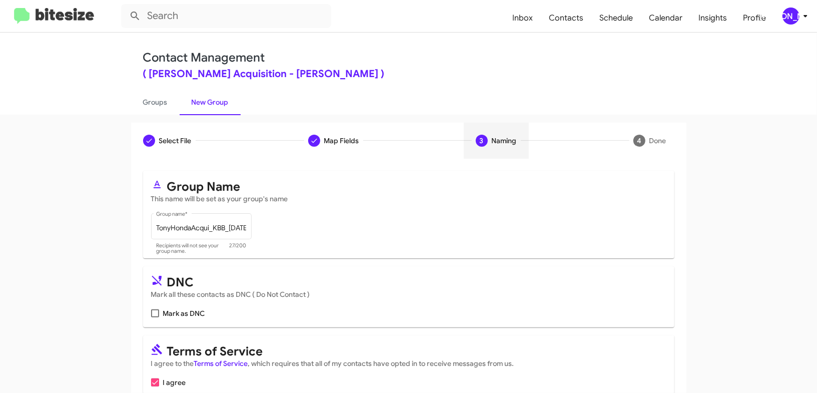
scroll to position [49, 0]
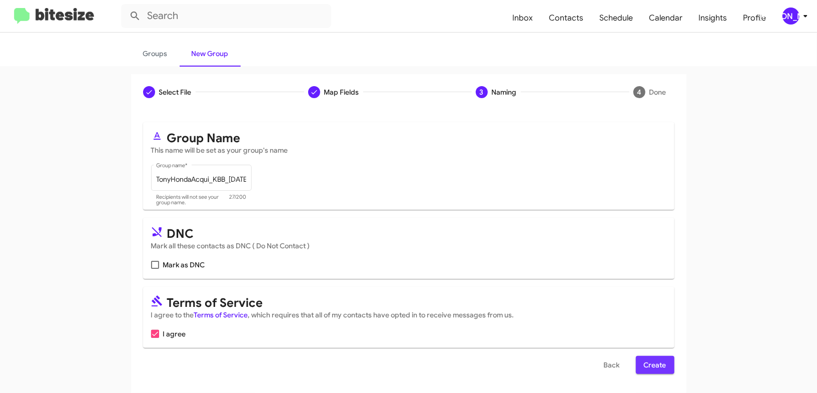
click at [643, 361] on button "Create" at bounding box center [655, 365] width 39 height 18
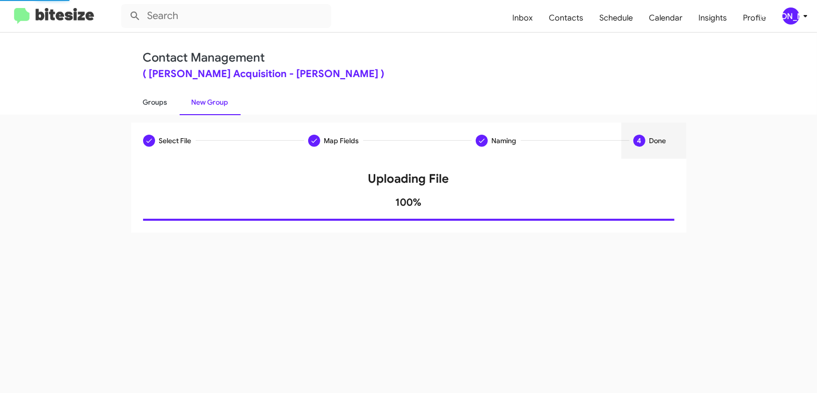
click at [161, 104] on link "Groups" at bounding box center [155, 102] width 49 height 26
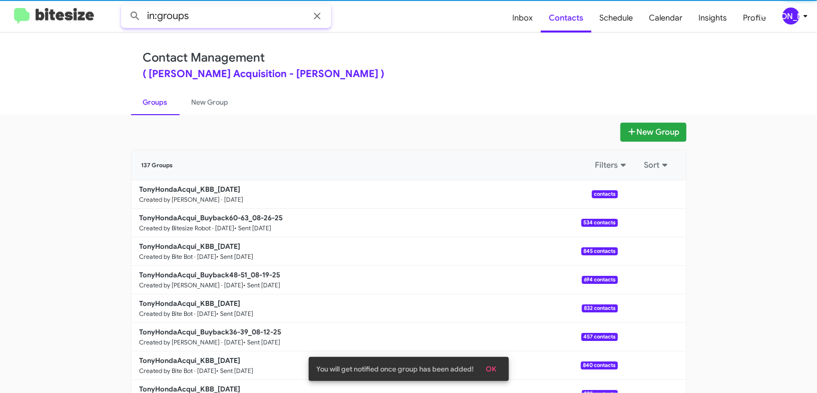
click at [196, 24] on input "in:groups" at bounding box center [226, 16] width 210 height 24
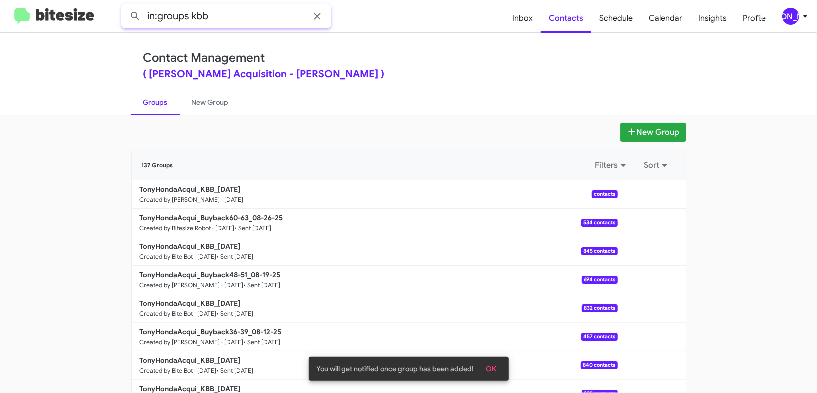
type input "in:groups kbb"
click at [125, 6] on button at bounding box center [135, 16] width 20 height 20
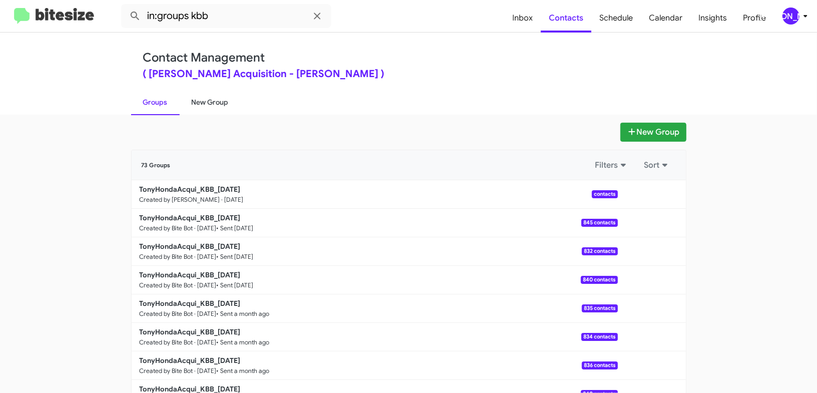
click at [195, 108] on link "New Group" at bounding box center [210, 102] width 61 height 26
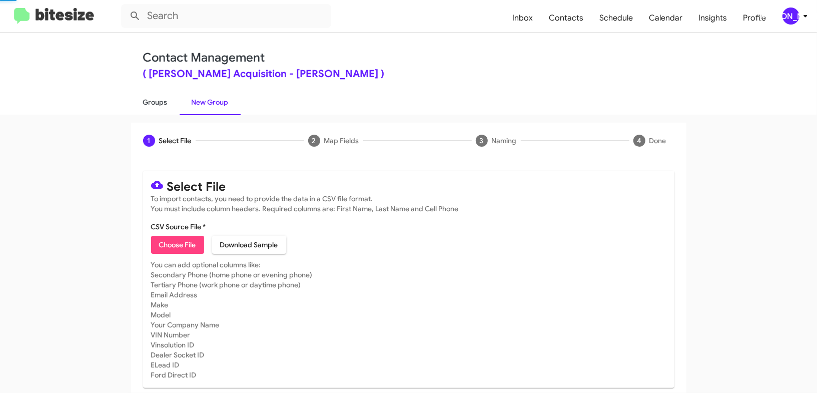
click at [157, 110] on link "Groups" at bounding box center [155, 102] width 49 height 26
type input "in:groups"
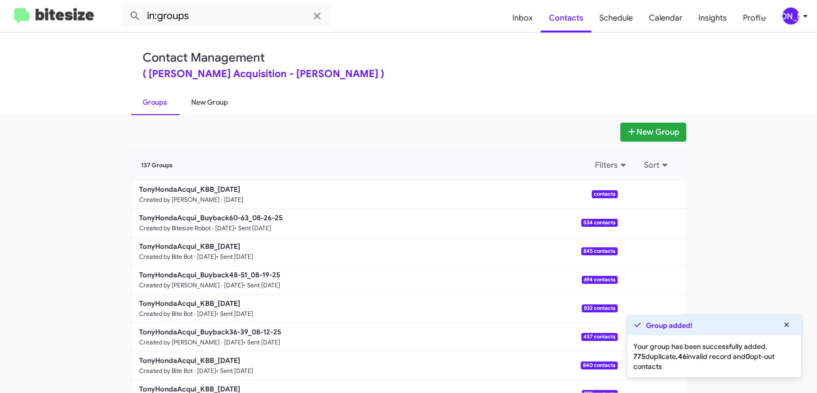
click at [209, 102] on link "New Group" at bounding box center [210, 102] width 61 height 26
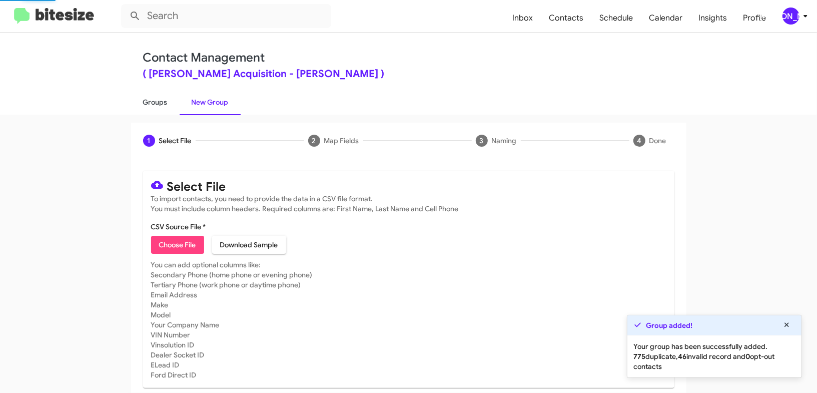
click at [160, 105] on link "Groups" at bounding box center [155, 102] width 49 height 26
type input "in:groups"
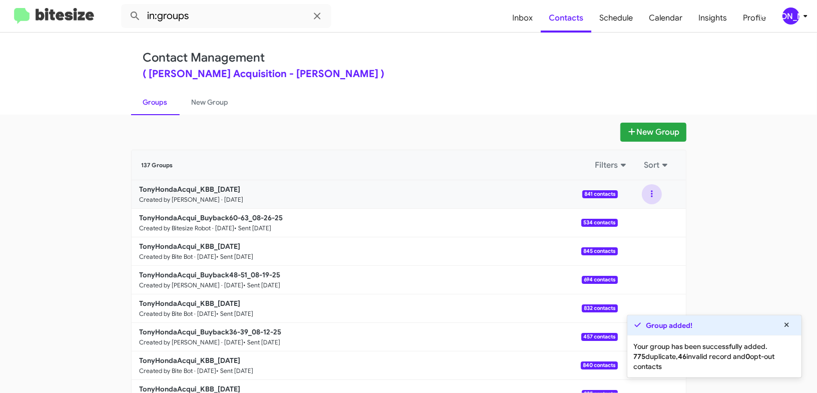
click at [644, 195] on button at bounding box center [652, 194] width 20 height 20
click at [638, 216] on button "View contacts" at bounding box center [622, 221] width 80 height 24
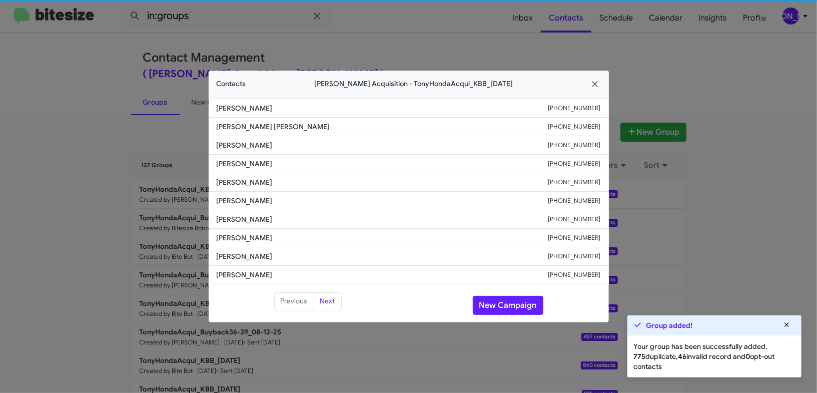
click at [237, 198] on span "[PERSON_NAME]" at bounding box center [383, 201] width 332 height 10
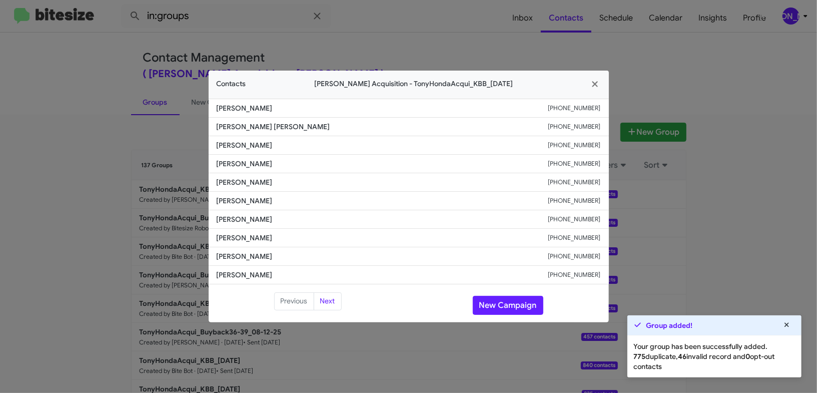
click at [237, 198] on span "[PERSON_NAME]" at bounding box center [383, 201] width 332 height 10
copy span "[PERSON_NAME]"
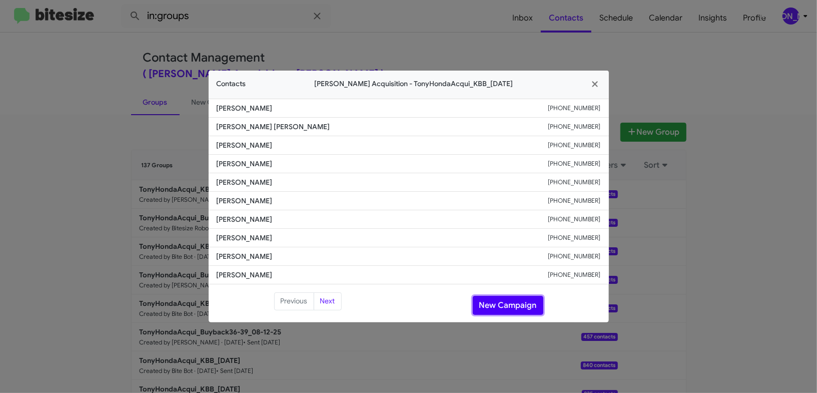
click at [491, 306] on button "New Campaign" at bounding box center [508, 305] width 71 height 19
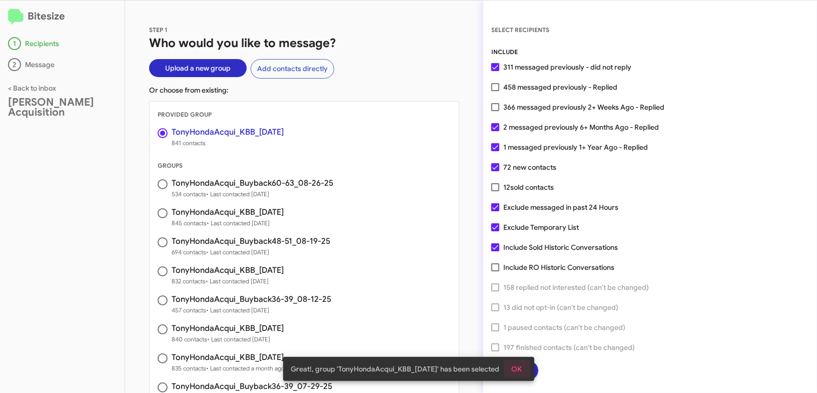
click at [522, 367] on span "OK" at bounding box center [517, 369] width 11 height 18
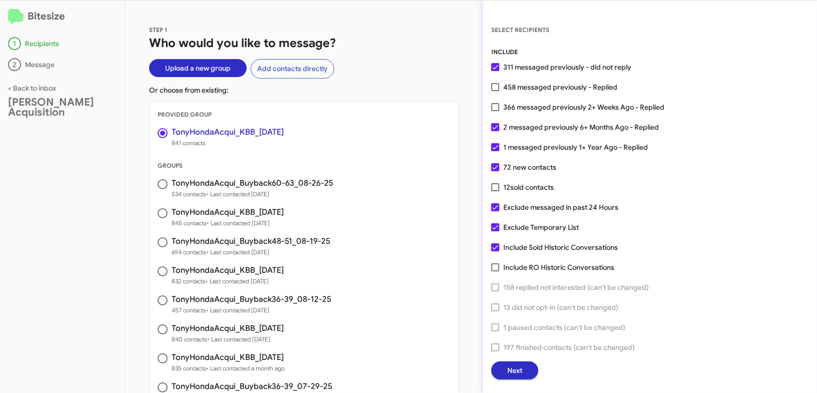
click at [513, 372] on span "Next" at bounding box center [514, 370] width 15 height 18
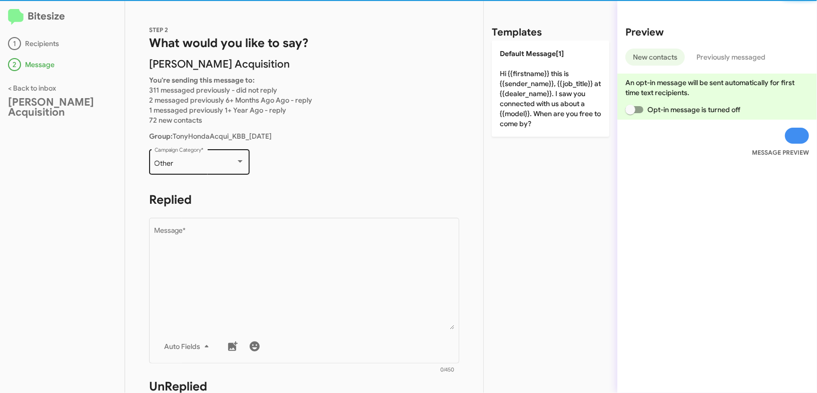
click at [185, 171] on div "Other Campaign Category *" at bounding box center [200, 161] width 90 height 28
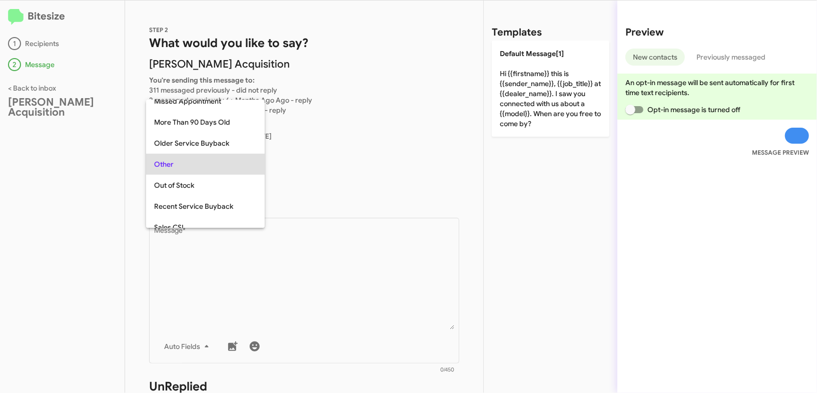
scroll to position [355, 0]
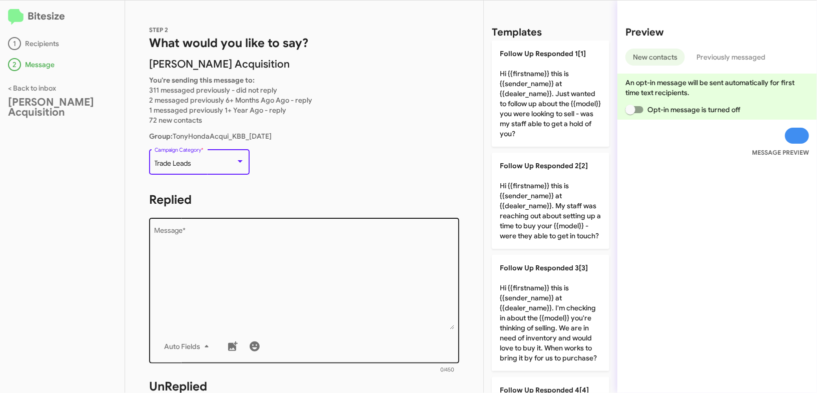
click at [236, 248] on textarea "Message *" at bounding box center [305, 278] width 300 height 102
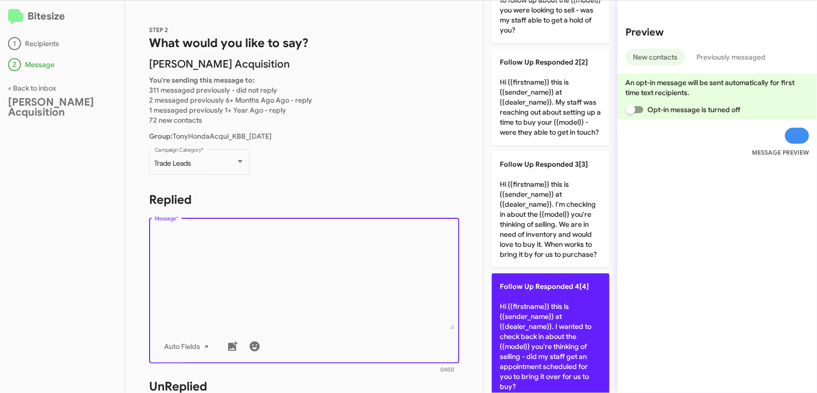
scroll to position [113, 0]
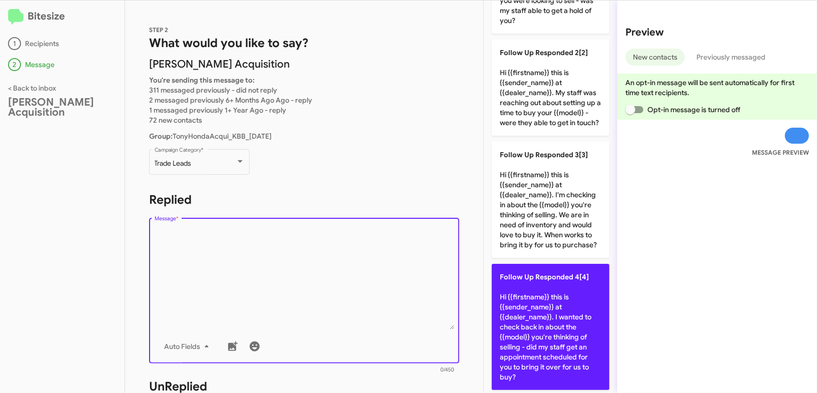
click at [523, 294] on p "Follow Up Responded 4[4] Hi {{firstname}} this is {{sender_name}} at {{dealer_n…" at bounding box center [551, 327] width 118 height 126
type textarea "Hi {{firstname}} this is {{sender_name}} at {{dealer_name}}. I wanted to check …"
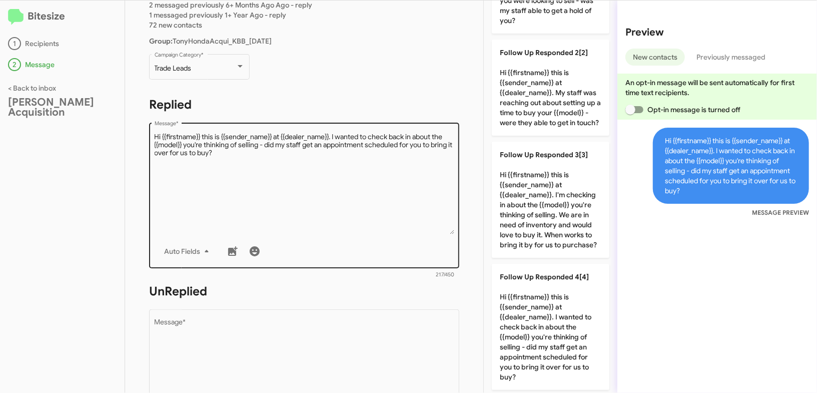
scroll to position [143, 0]
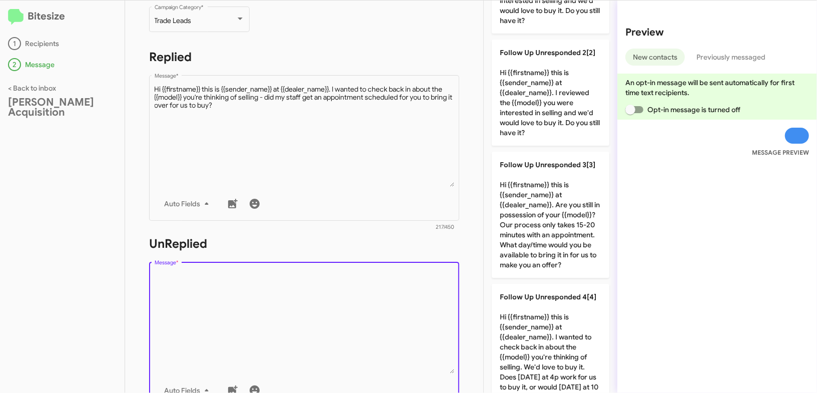
click at [303, 315] on textarea "Message *" at bounding box center [305, 322] width 300 height 102
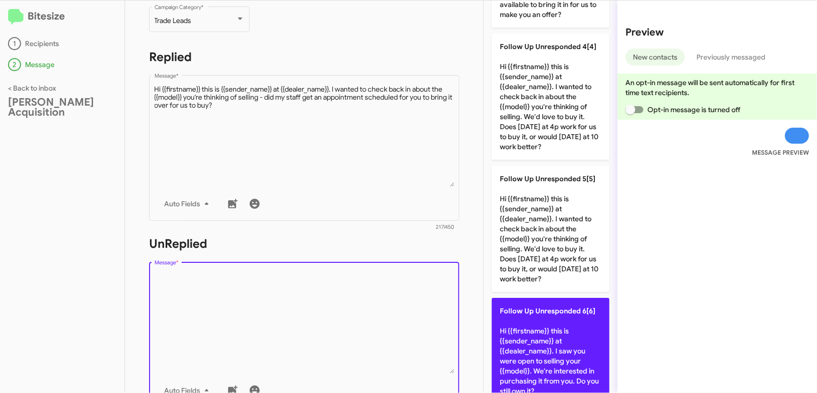
scroll to position [368, 0]
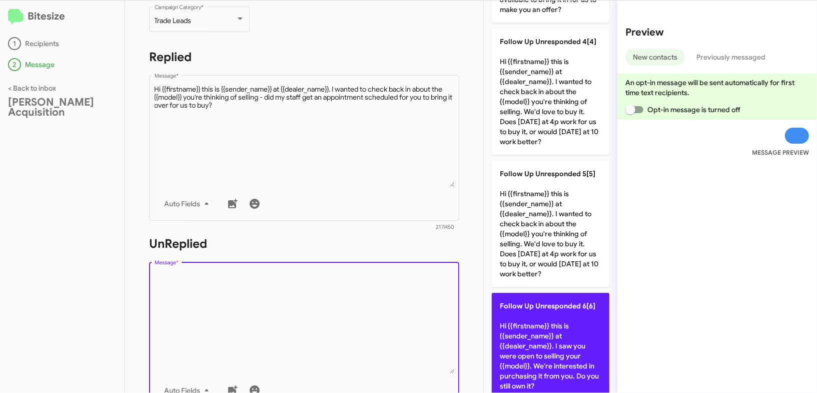
click at [569, 308] on p "Follow Up Unresponded 6[6] Hi {{firstname}} this is {{sender_name}} at {{dealer…" at bounding box center [551, 346] width 118 height 106
type textarea "Hi {{firstname}} this is {{sender_name}} at {{dealer_name}}. I saw you were ope…"
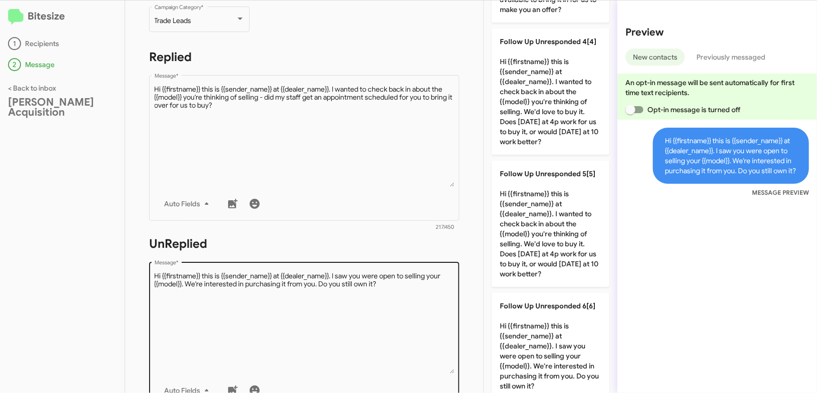
scroll to position [352, 0]
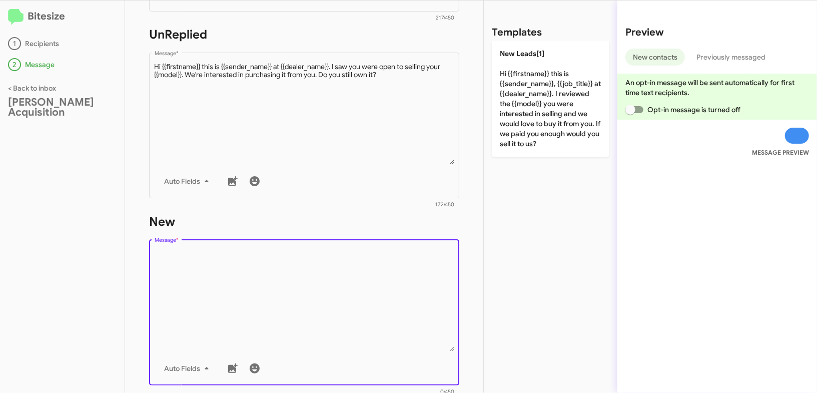
click at [378, 293] on textarea "Message *" at bounding box center [305, 300] width 300 height 102
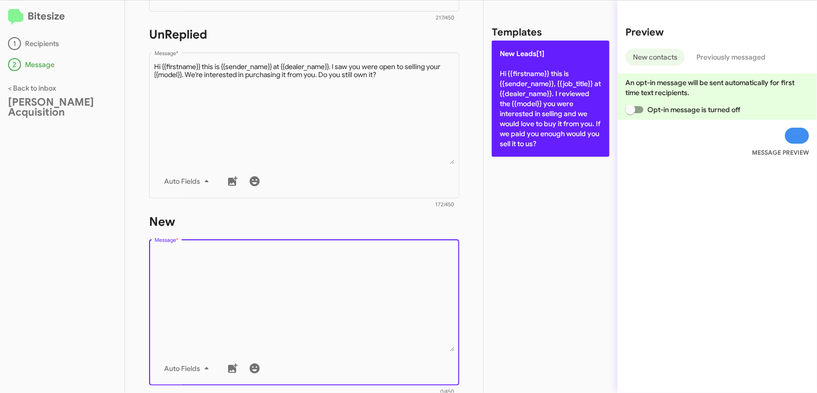
click at [542, 48] on p "New Leads[1] Hi {{firstname}} this is {{sender_name}}, {{job_title}} at {{deale…" at bounding box center [551, 99] width 118 height 116
type textarea "Hi {{firstname}} this is {{sender_name}}, {{job_title}} at {{dealer_name}}. I r…"
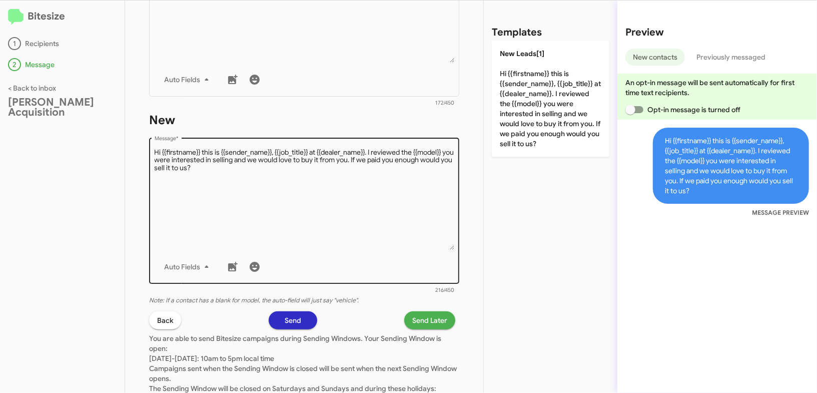
scroll to position [514, 0]
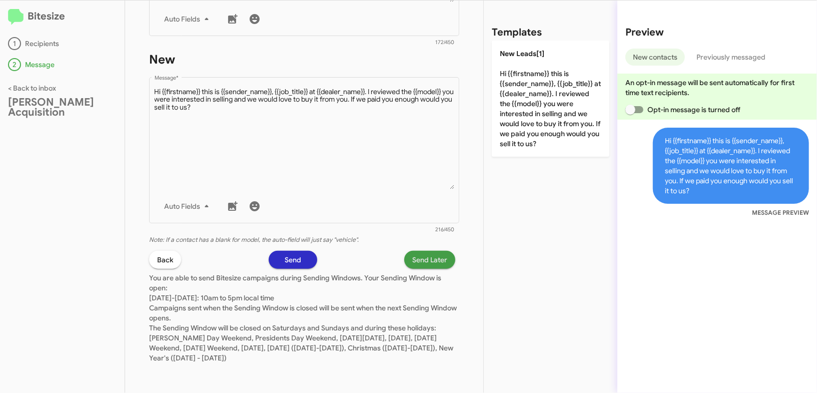
click at [426, 261] on span "Send Later" at bounding box center [429, 260] width 35 height 18
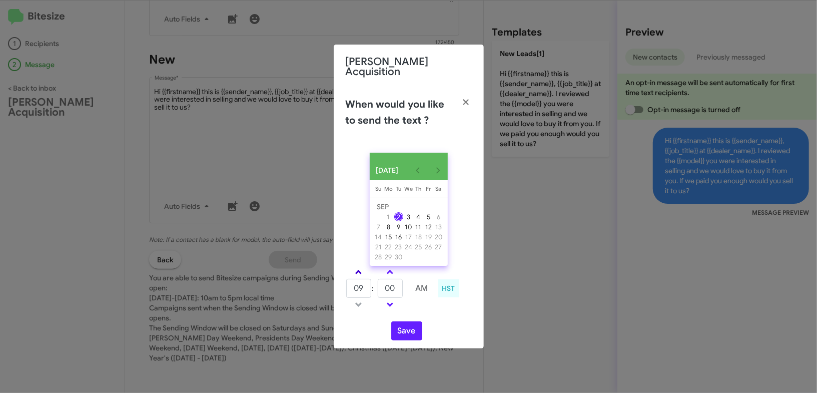
click at [364, 270] on link at bounding box center [359, 272] width 18 height 12
type input "01"
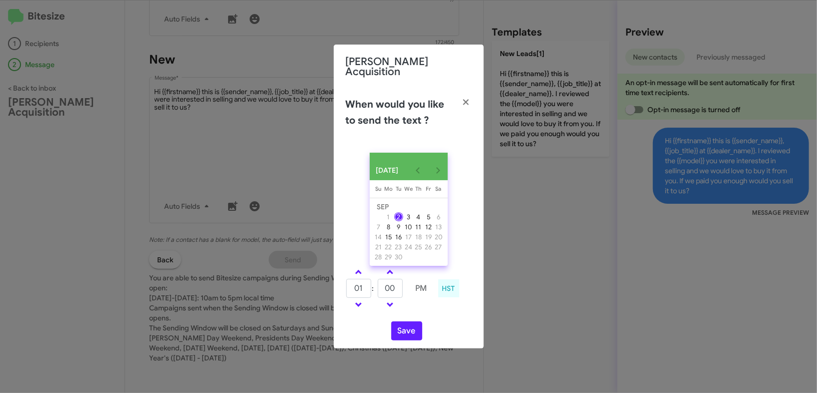
click at [203, 167] on modal-container "[PERSON_NAME] Acquisition When would you like to send the text ? [DATE] [DATE] …" at bounding box center [408, 196] width 817 height 393
click at [458, 96] on button "button" at bounding box center [466, 103] width 28 height 28
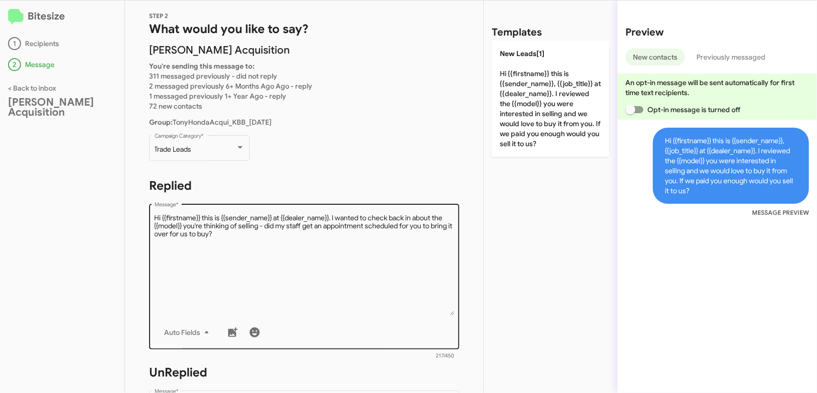
scroll to position [11, 0]
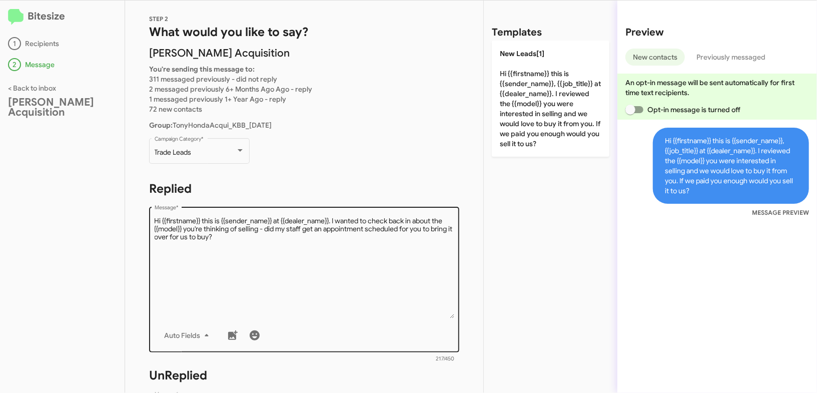
click at [306, 242] on textarea "Message *" at bounding box center [305, 267] width 300 height 102
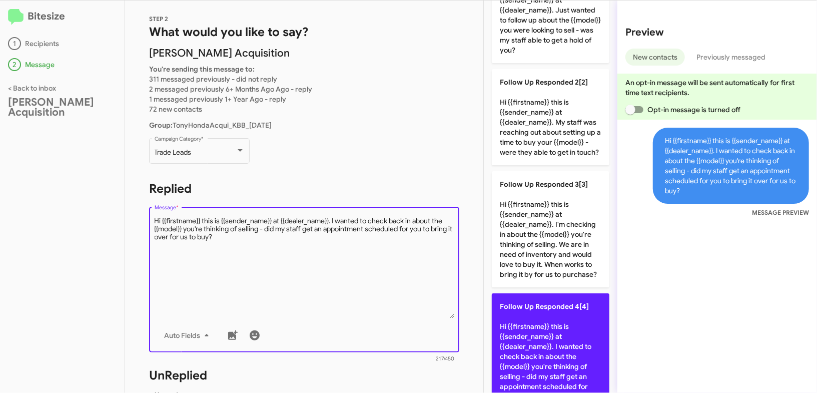
scroll to position [143, 0]
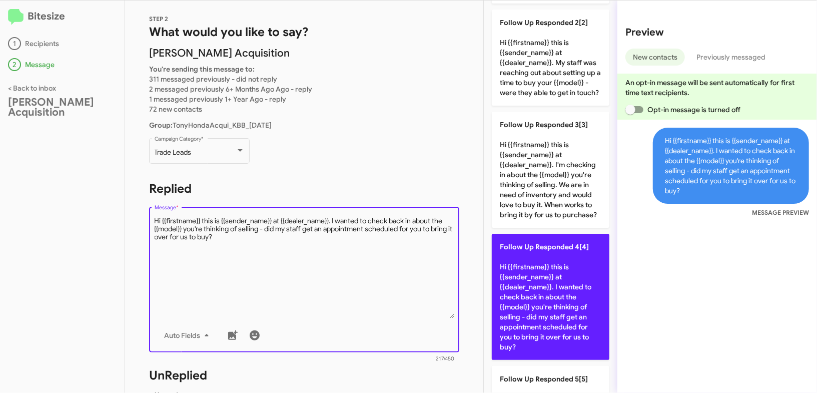
click at [550, 291] on p "Follow Up Responded 4[4] Hi {{firstname}} this is {{sender_name}} at {{dealer_n…" at bounding box center [551, 297] width 118 height 126
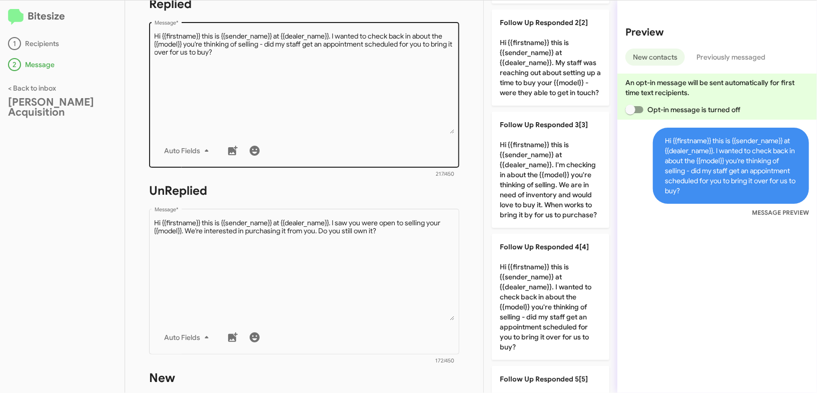
scroll to position [267, 0]
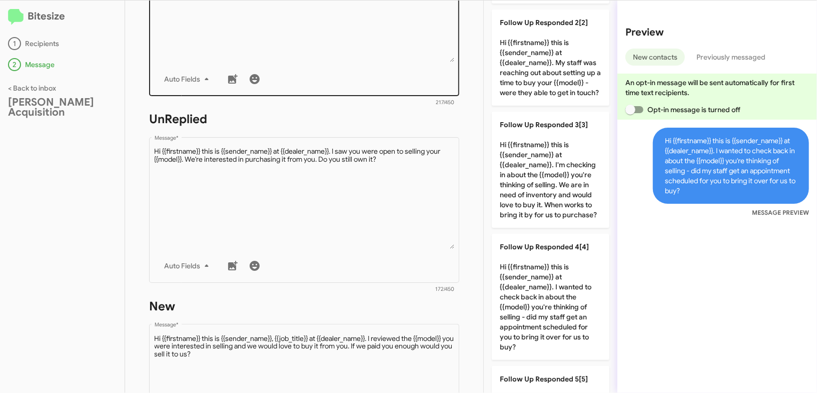
click at [379, 274] on div "Auto Fields" at bounding box center [305, 266] width 300 height 20
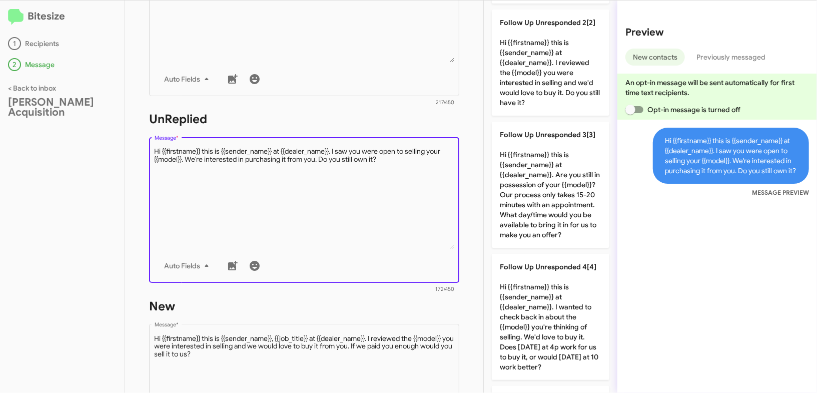
click at [390, 233] on textarea "Message *" at bounding box center [305, 198] width 300 height 102
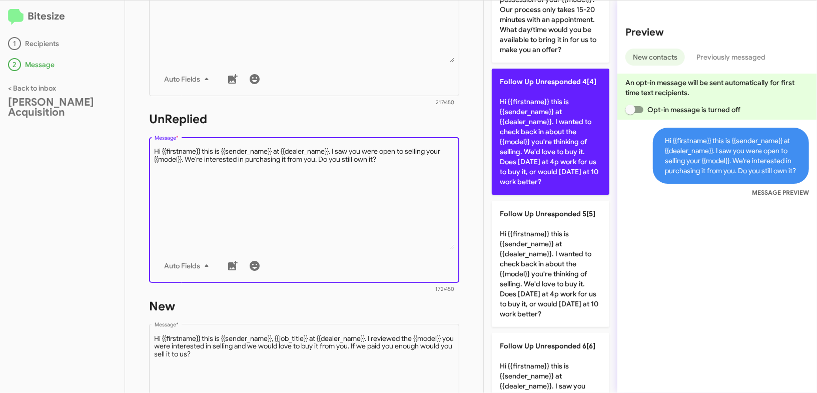
scroll to position [342, 0]
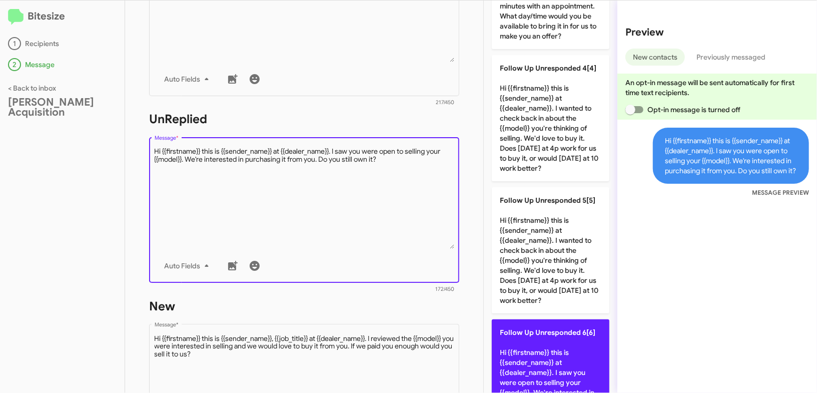
click at [531, 327] on p "Follow Up Unresponded 6[6] Hi {{firstname}} this is {{sender_name}} at {{dealer…" at bounding box center [551, 372] width 118 height 106
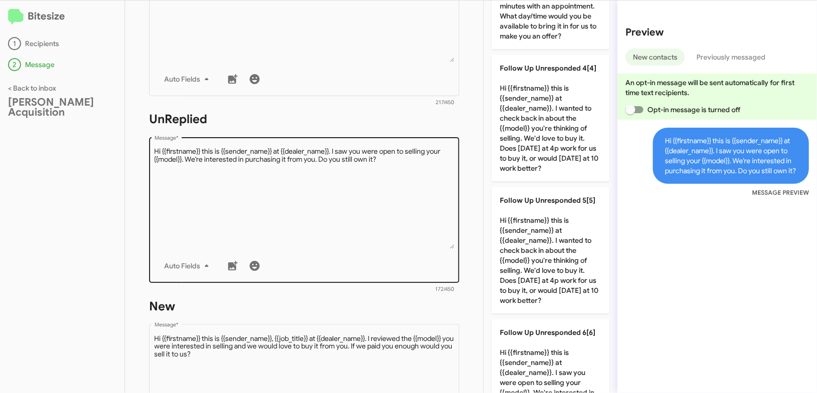
scroll to position [350, 0]
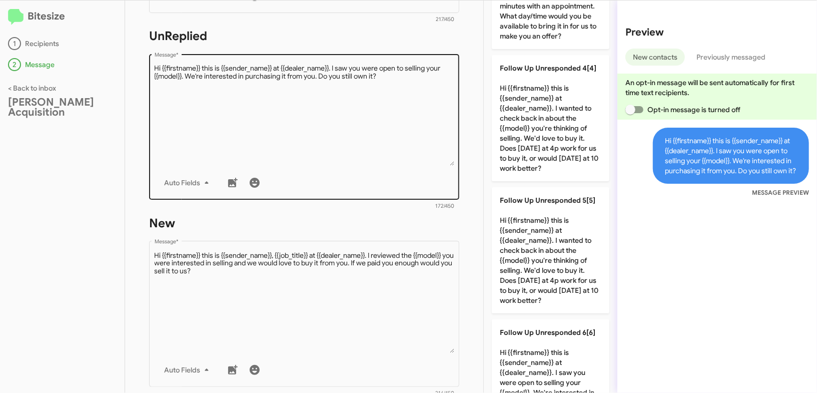
click at [373, 273] on textarea "Message *" at bounding box center [305, 302] width 300 height 102
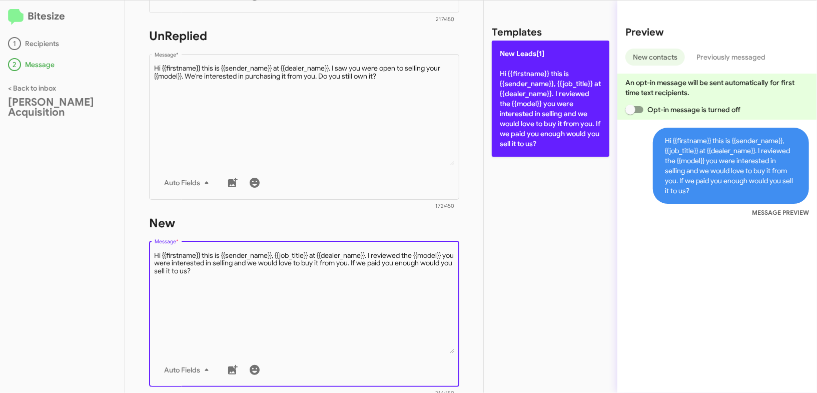
click at [534, 65] on p "New Leads[1] Hi {{firstname}} this is {{sender_name}}, {{job_title}} at {{deale…" at bounding box center [551, 99] width 118 height 116
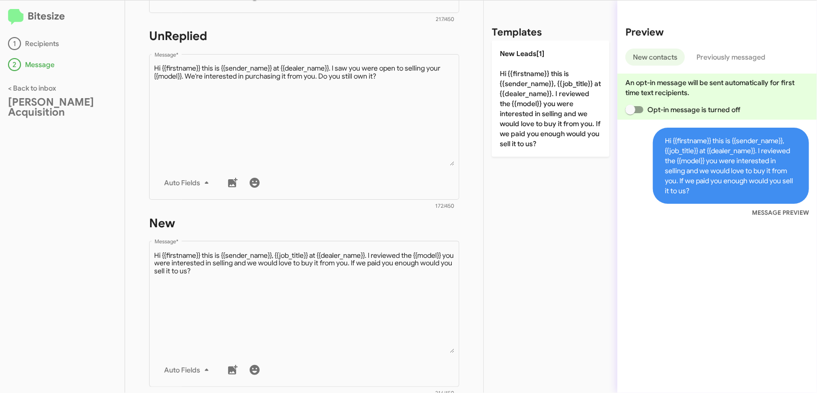
scroll to position [514, 0]
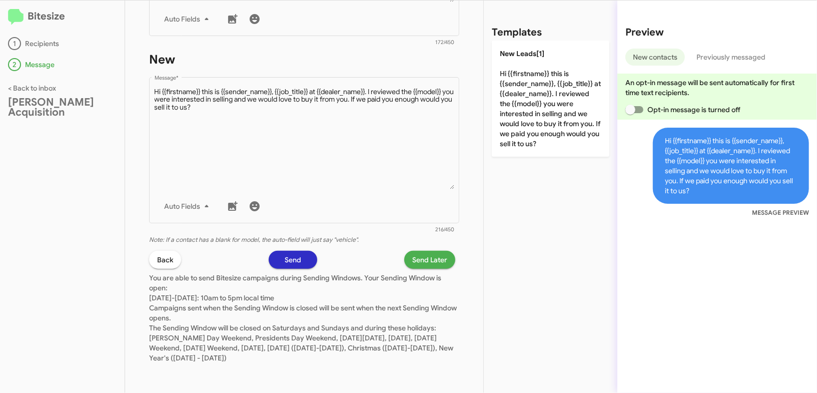
click at [438, 261] on span "Send Later" at bounding box center [429, 260] width 35 height 18
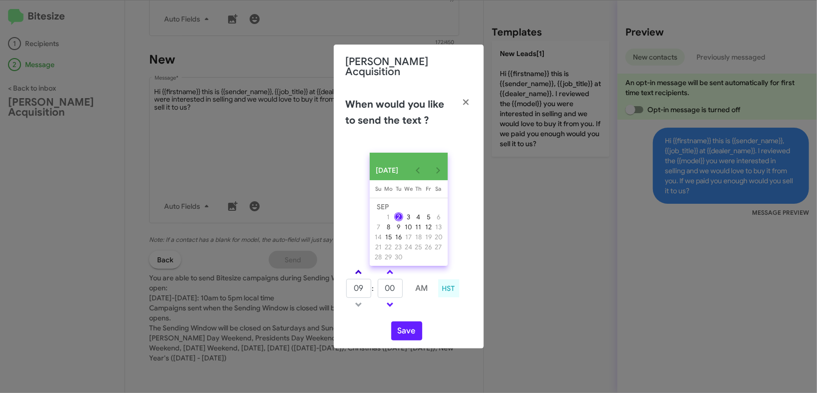
click at [360, 269] on link at bounding box center [359, 272] width 18 height 12
click at [359, 304] on link at bounding box center [359, 305] width 18 height 12
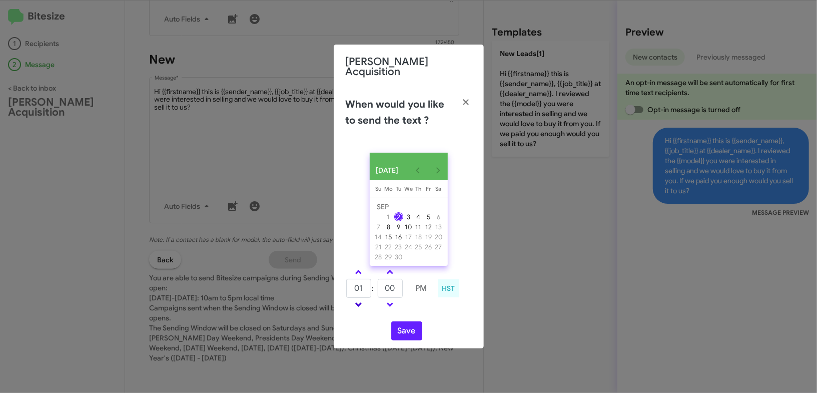
type input "12"
click at [399, 286] on input "00" at bounding box center [390, 288] width 25 height 19
click at [392, 287] on input "45" at bounding box center [390, 288] width 25 height 19
type input "35"
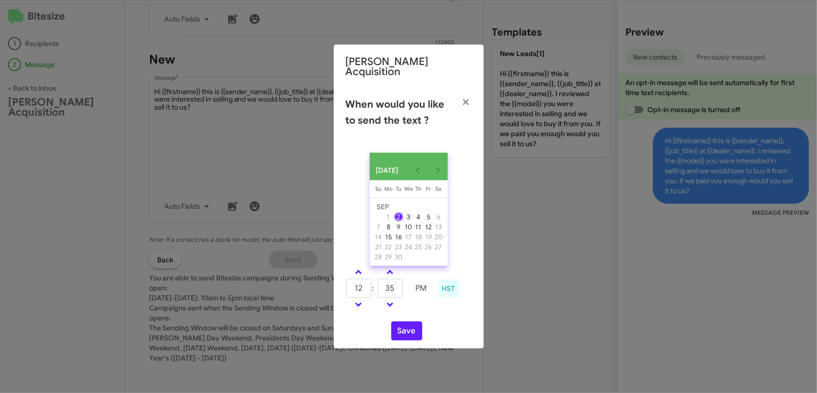
click at [433, 316] on div "[DATE] [DATE] Su [DATE] Mo [DATE] Tu [DATE] We [DATE] Th [DATE] Fr [DATE] [DATE…" at bounding box center [409, 247] width 150 height 204
click at [408, 332] on button "Save" at bounding box center [406, 330] width 31 height 19
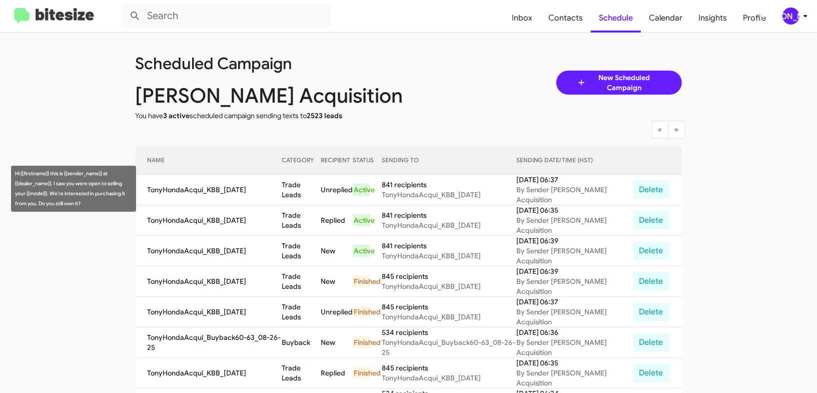
click at [299, 175] on td "Trade Leads" at bounding box center [301, 190] width 39 height 31
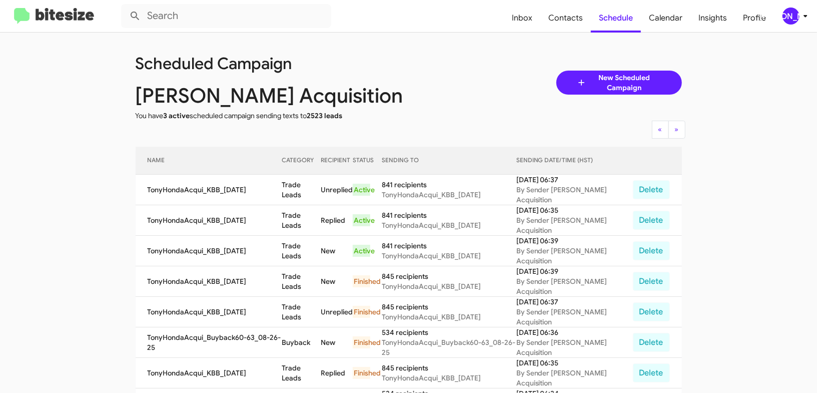
click at [299, 179] on td "Trade Leads" at bounding box center [301, 190] width 39 height 31
